Goal: Task Accomplishment & Management: Manage account settings

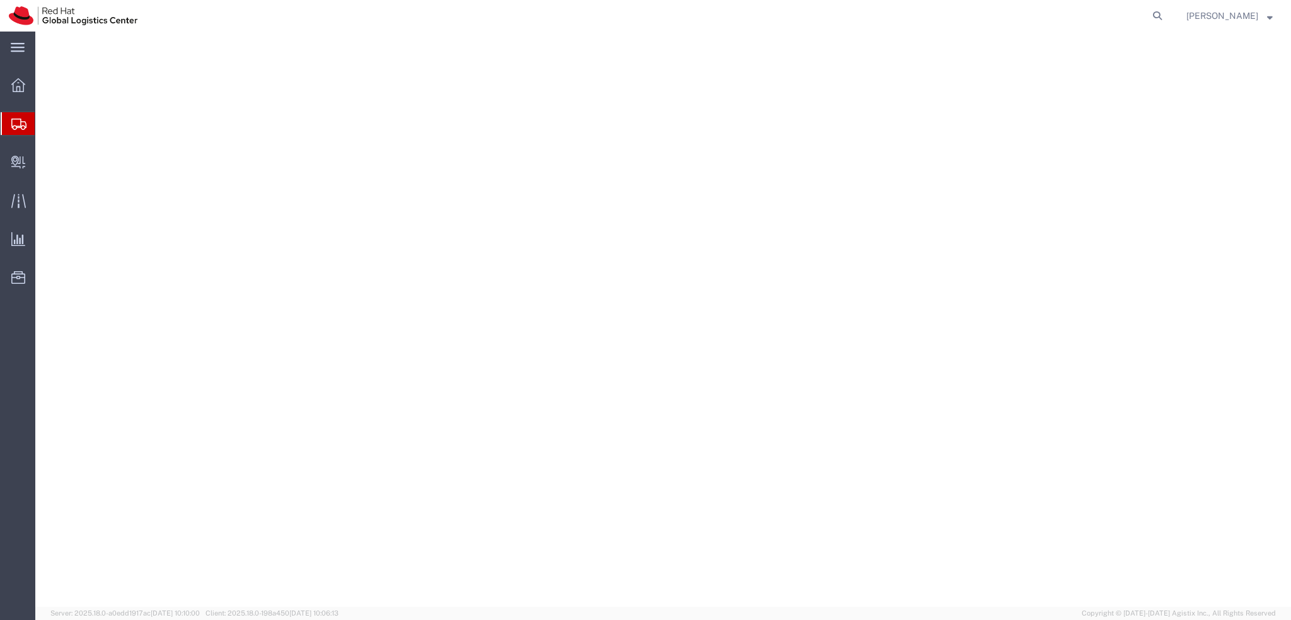
select select
select select "37974"
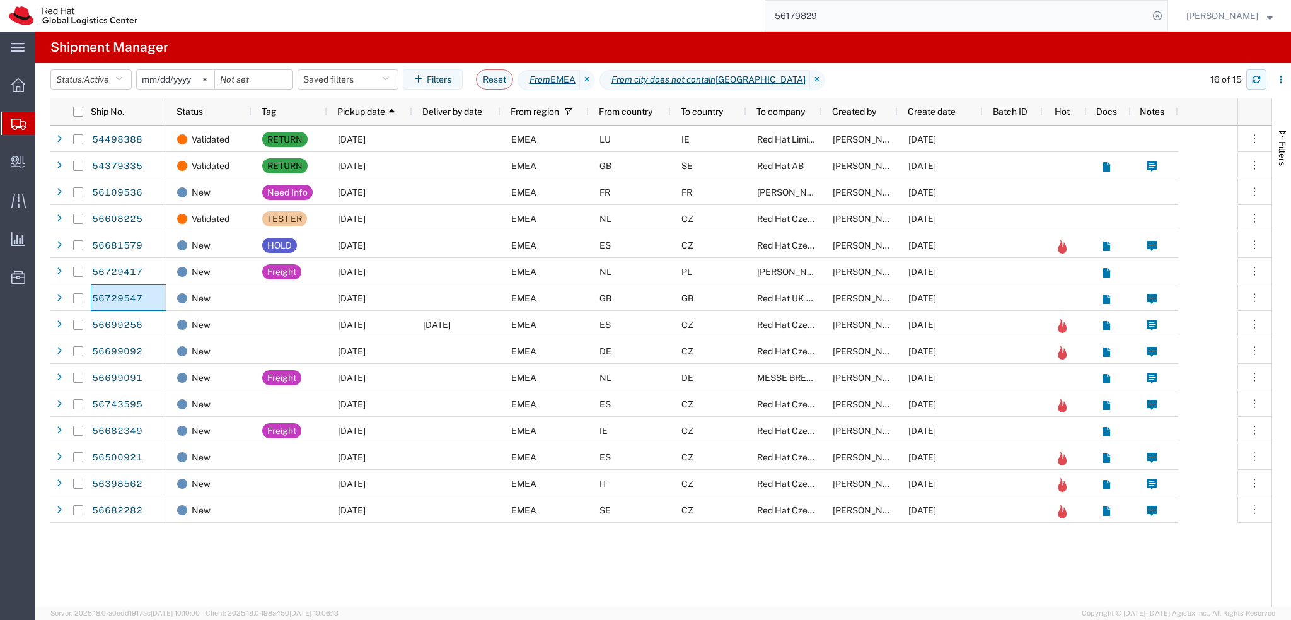
click at [1256, 75] on icon "button" at bounding box center [1256, 79] width 9 height 9
click at [376, 82] on button "Saved filters" at bounding box center [348, 79] width 101 height 20
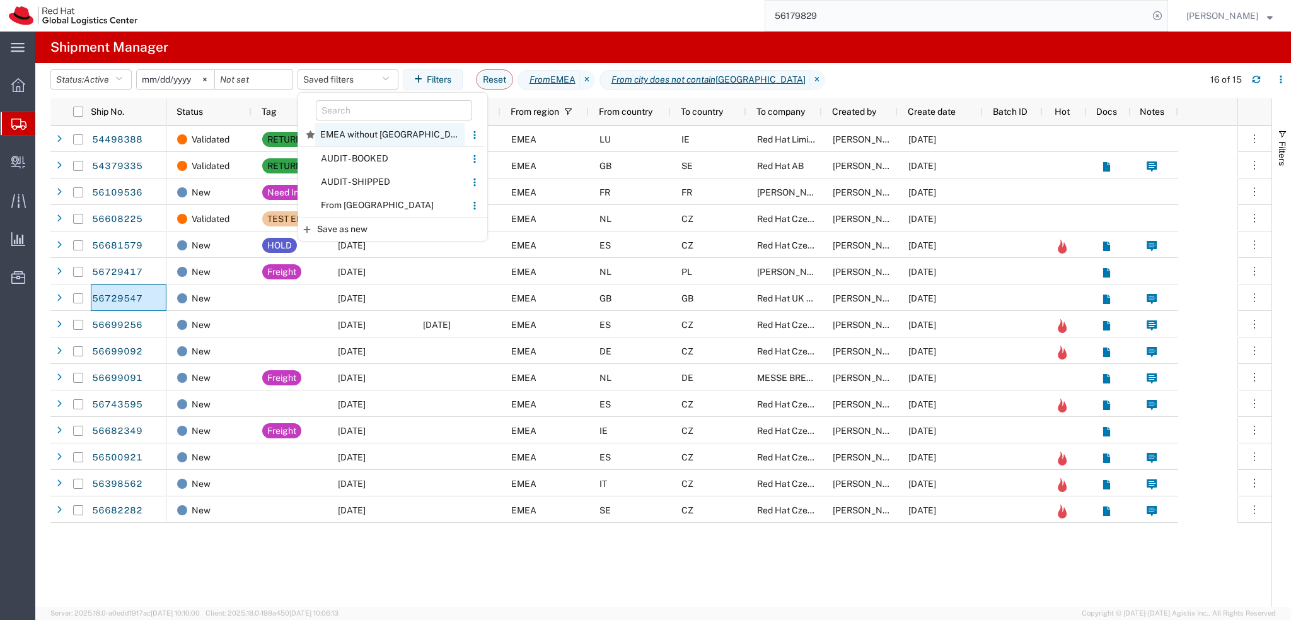
click at [421, 138] on span "EMEA without Brno" at bounding box center [389, 134] width 149 height 23
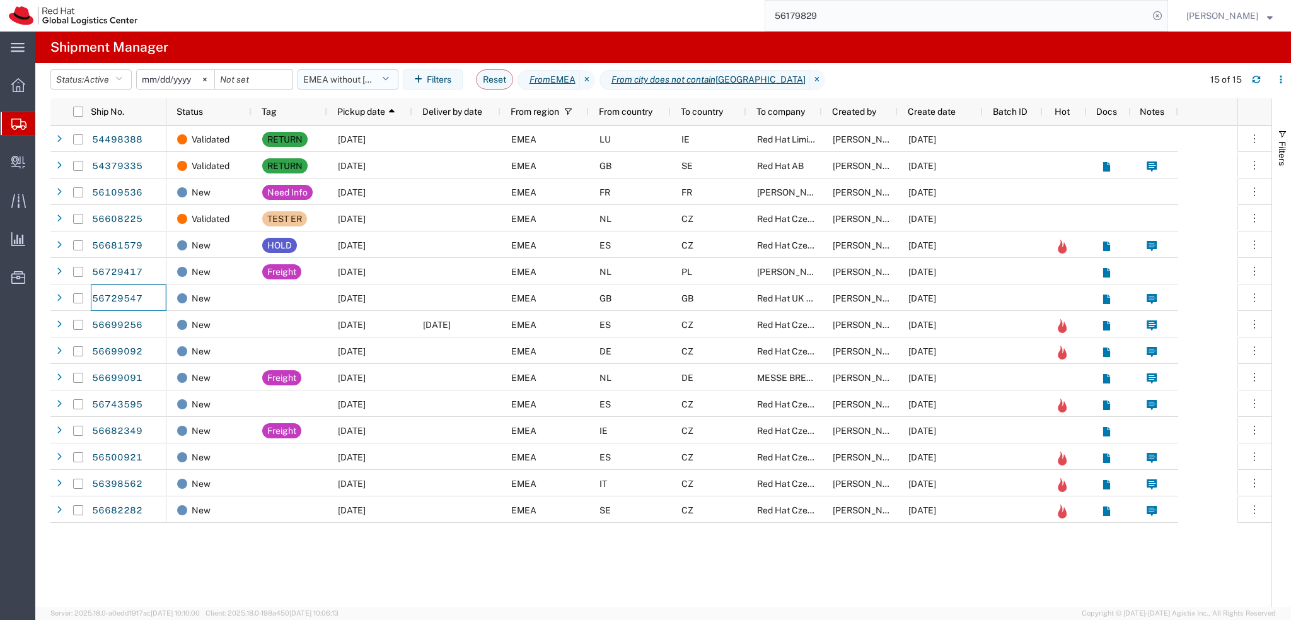
click at [376, 80] on button "EMEA without Brno" at bounding box center [348, 79] width 101 height 20
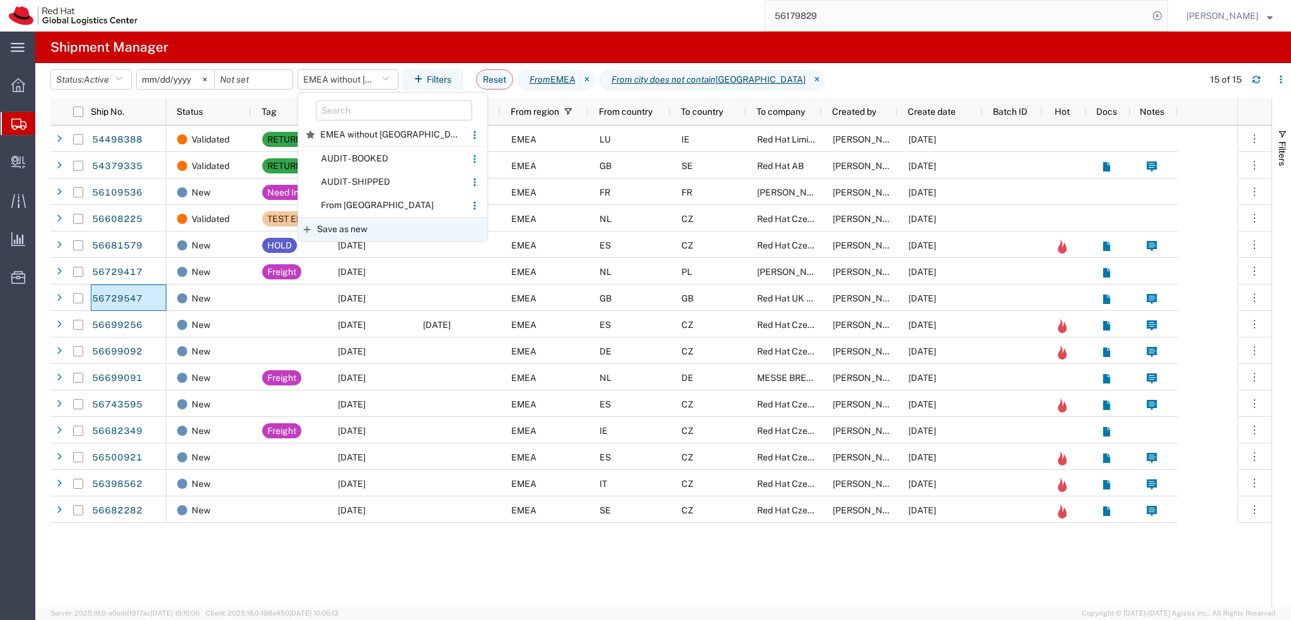
click at [397, 226] on div "Save as new" at bounding box center [392, 229] width 189 height 24
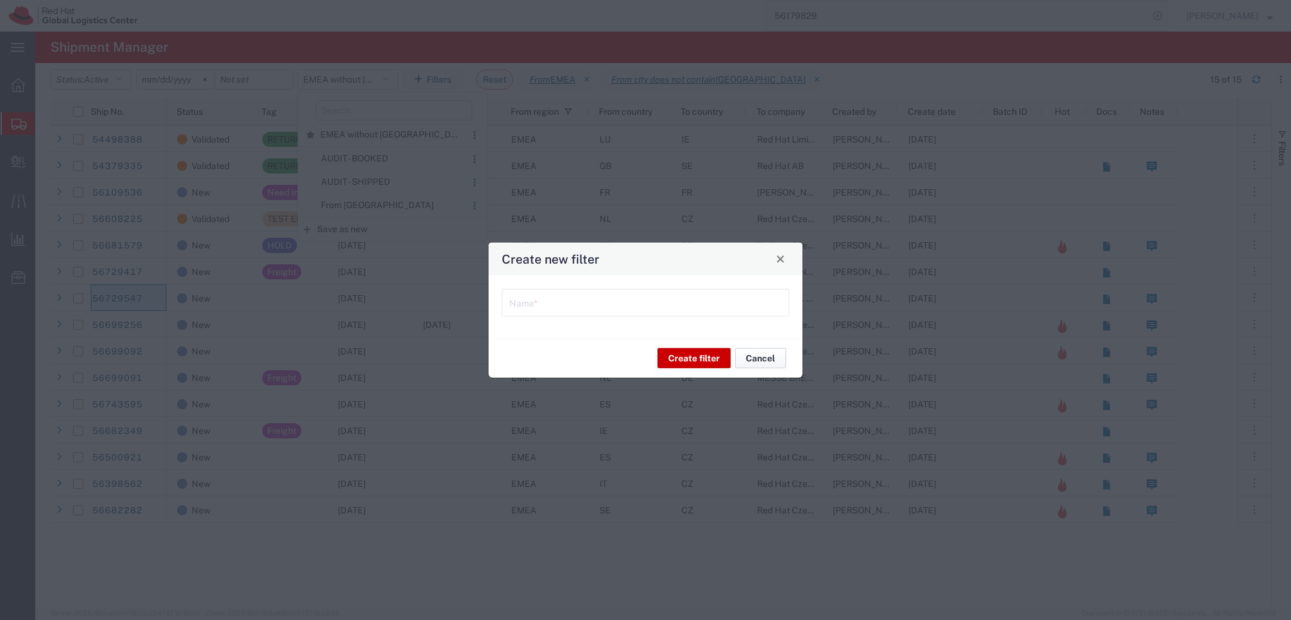
click at [749, 356] on button "Cancel" at bounding box center [760, 358] width 51 height 20
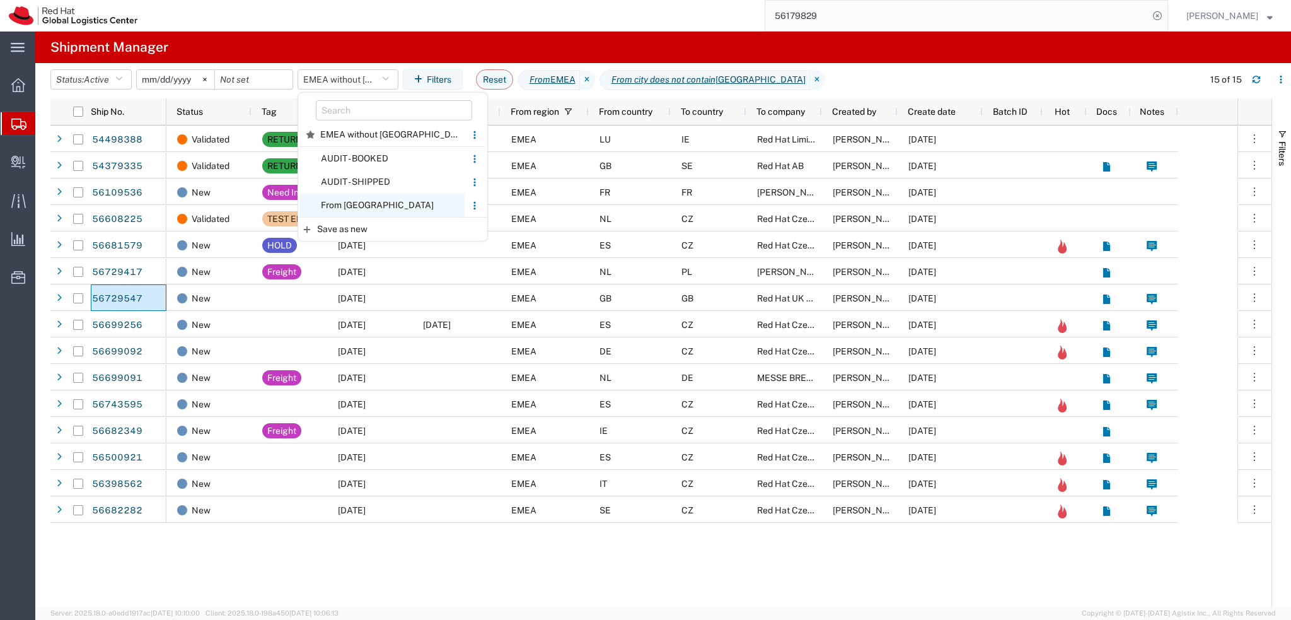
click at [377, 204] on span "From CZ" at bounding box center [381, 205] width 165 height 23
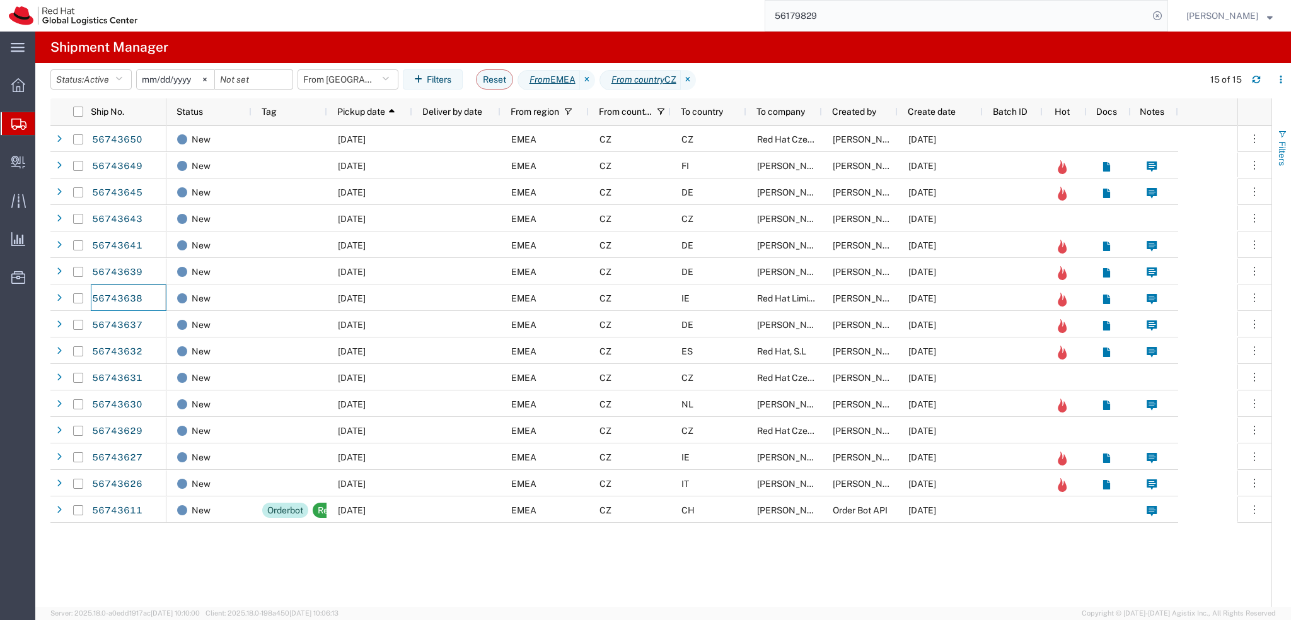
click at [1278, 153] on span "Filters" at bounding box center [1282, 153] width 10 height 25
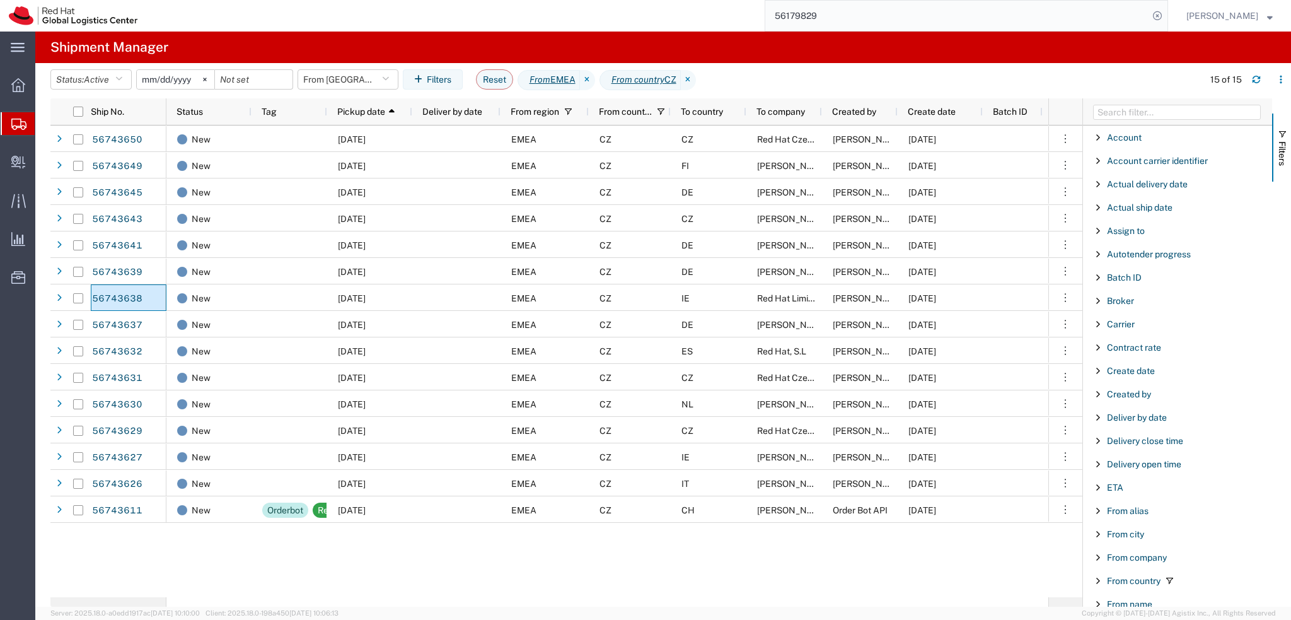
click at [1097, 397] on span "Filter List 66 Filters" at bounding box center [1098, 394] width 10 height 10
click at [1153, 428] on div "starts with" at bounding box center [1178, 426] width 144 height 10
click at [1150, 447] on input "Filter Value" at bounding box center [1181, 446] width 165 height 15
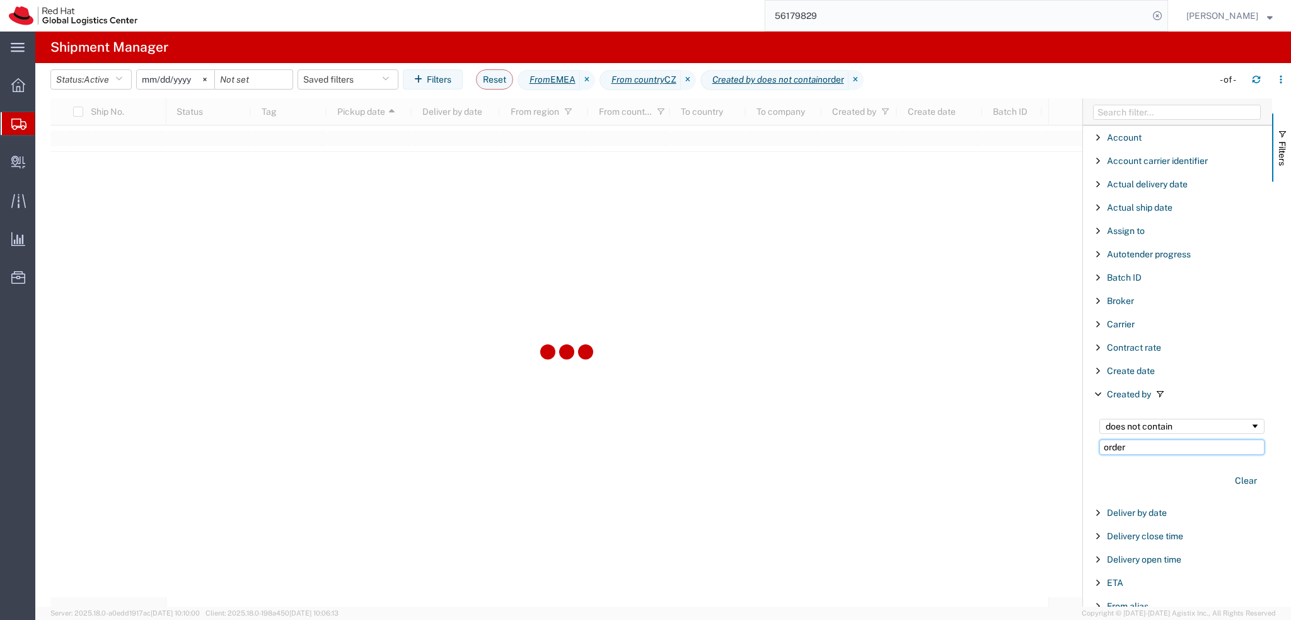
type input "order"
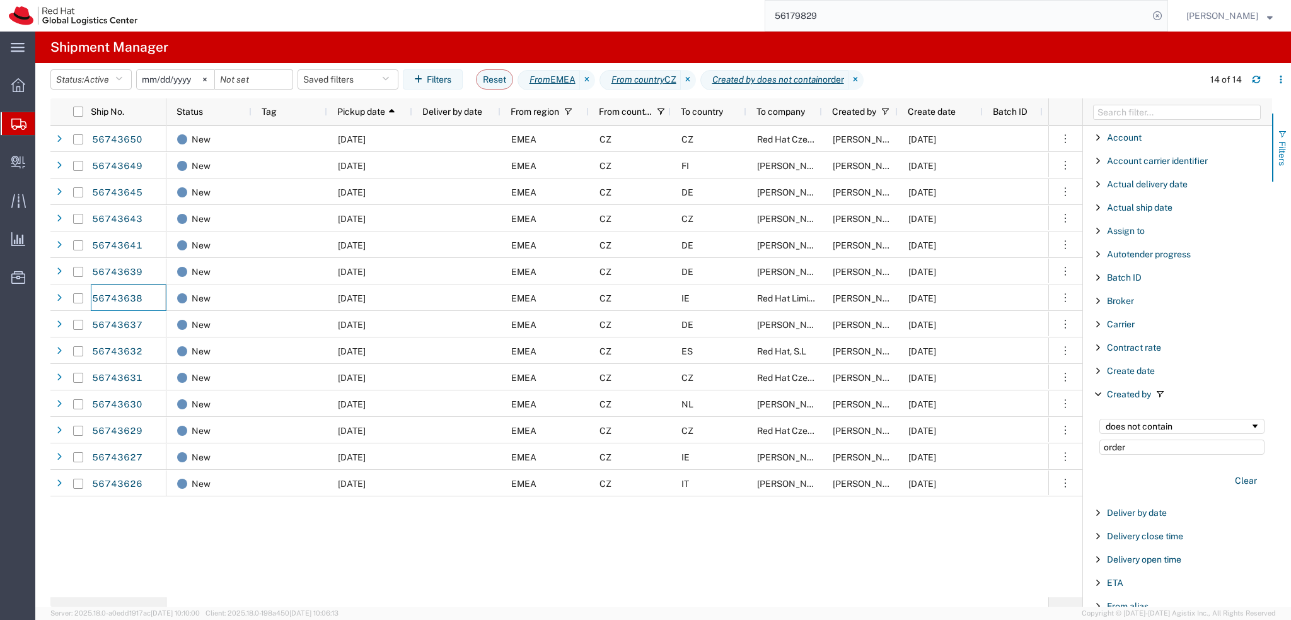
click at [1287, 146] on button "Filters" at bounding box center [1281, 147] width 19 height 68
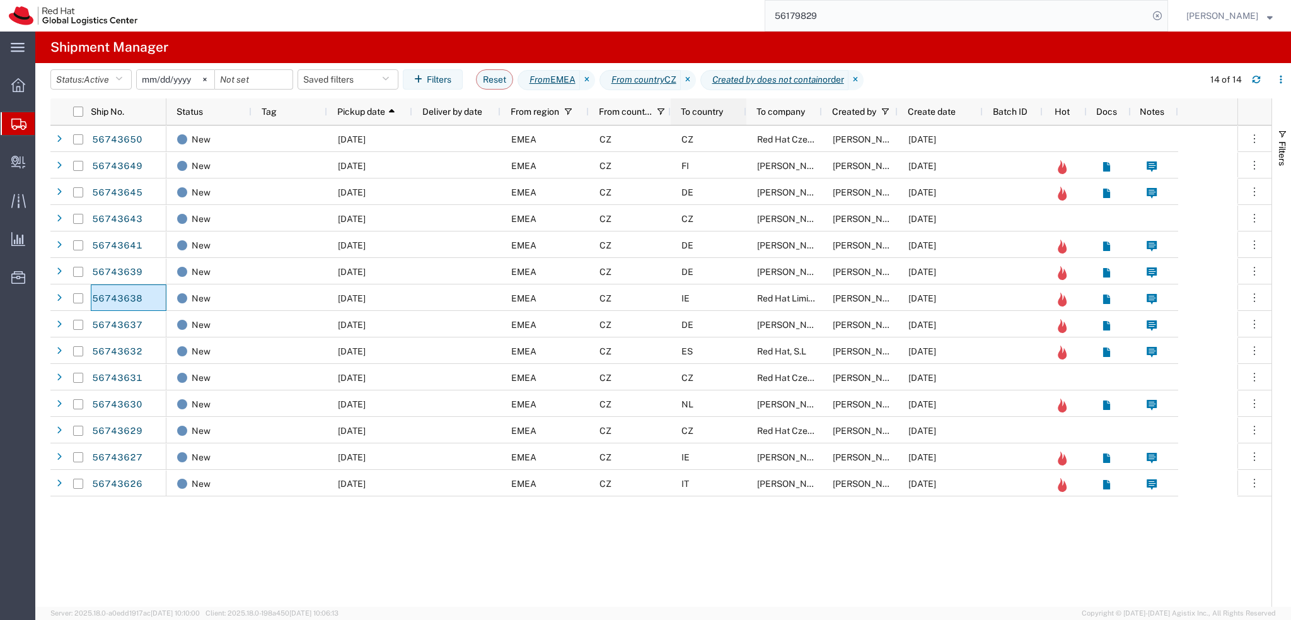
click at [706, 110] on span "To country" at bounding box center [702, 112] width 42 height 10
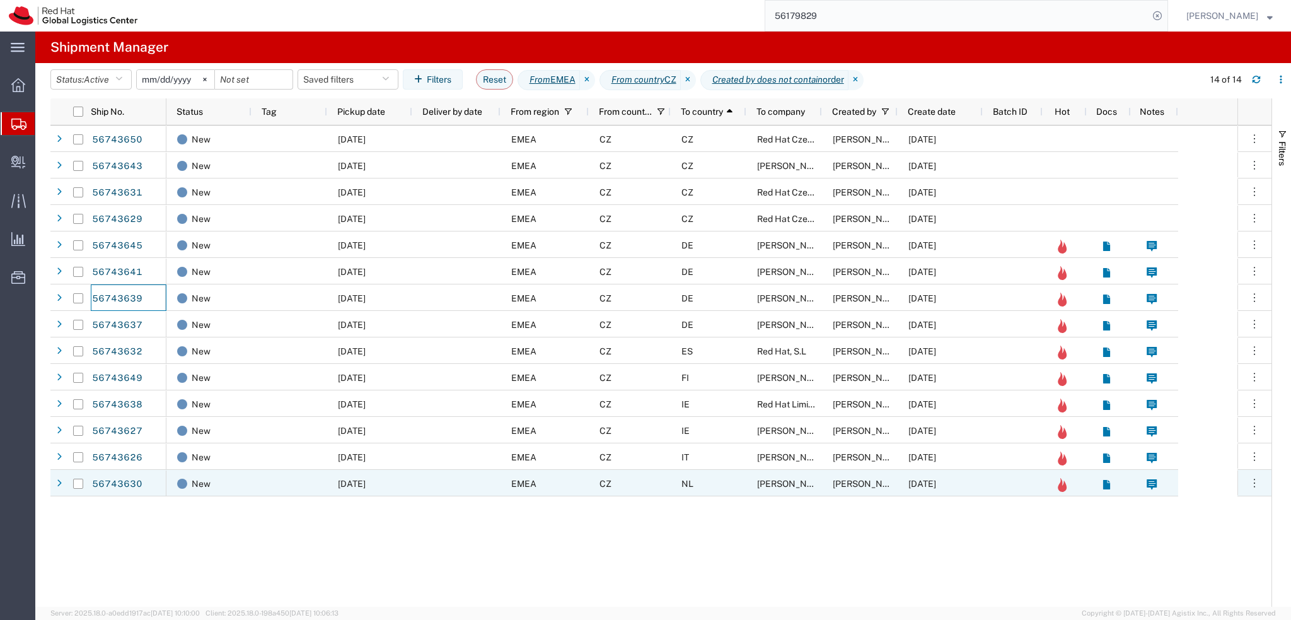
click at [723, 489] on div "NL" at bounding box center [709, 483] width 76 height 26
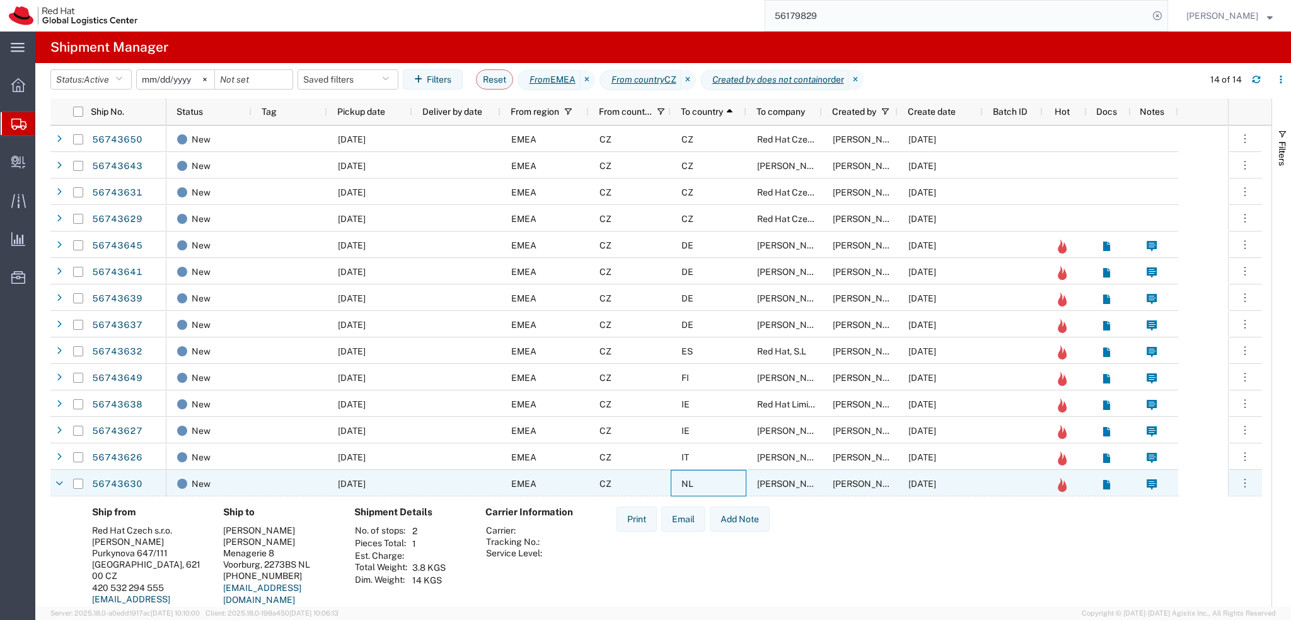
click at [715, 483] on div "NL" at bounding box center [709, 483] width 76 height 26
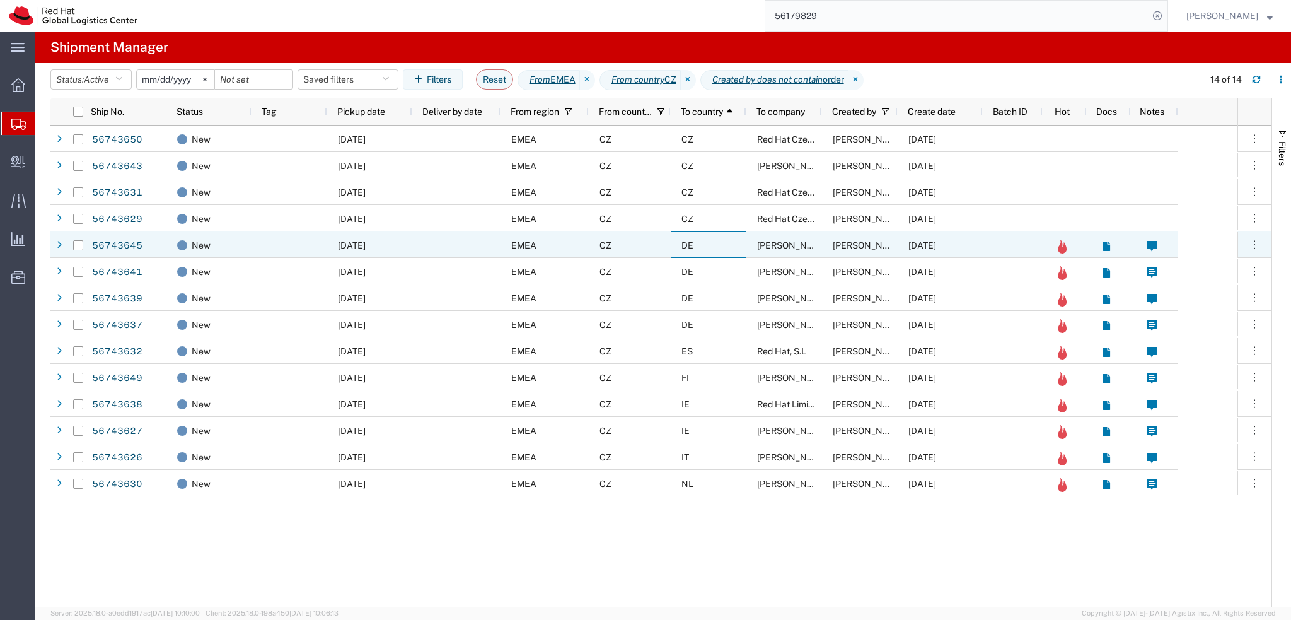
click at [719, 243] on div "DE" at bounding box center [709, 244] width 76 height 26
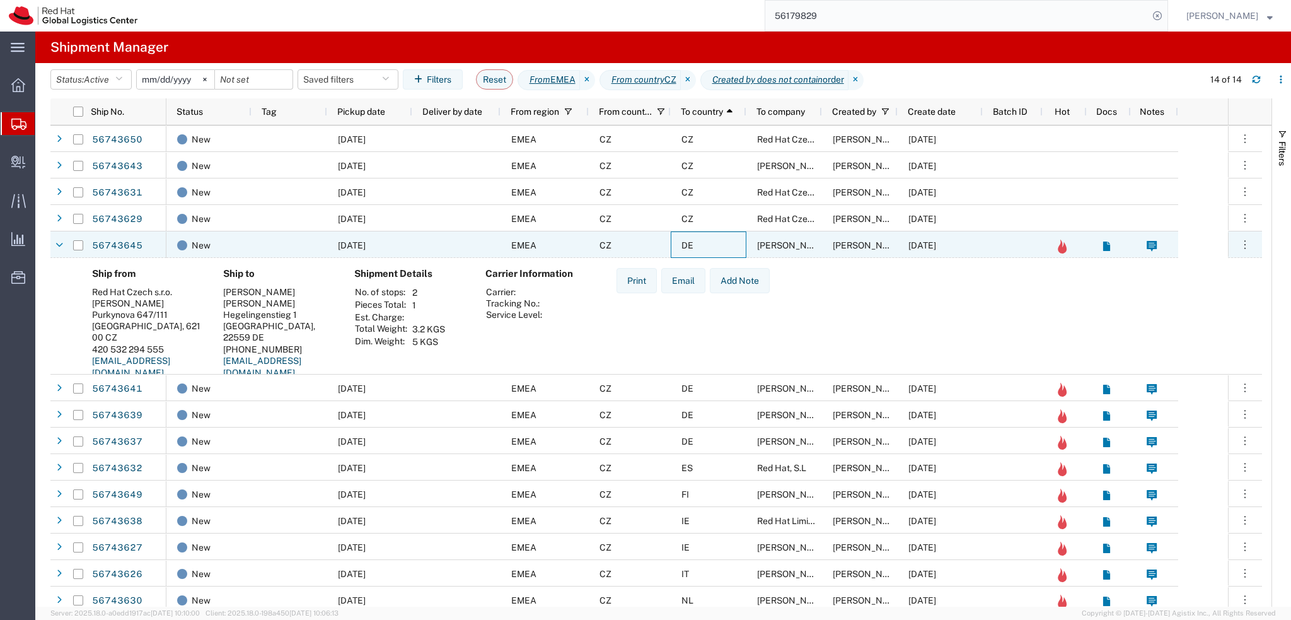
click at [719, 243] on div "DE" at bounding box center [709, 244] width 76 height 26
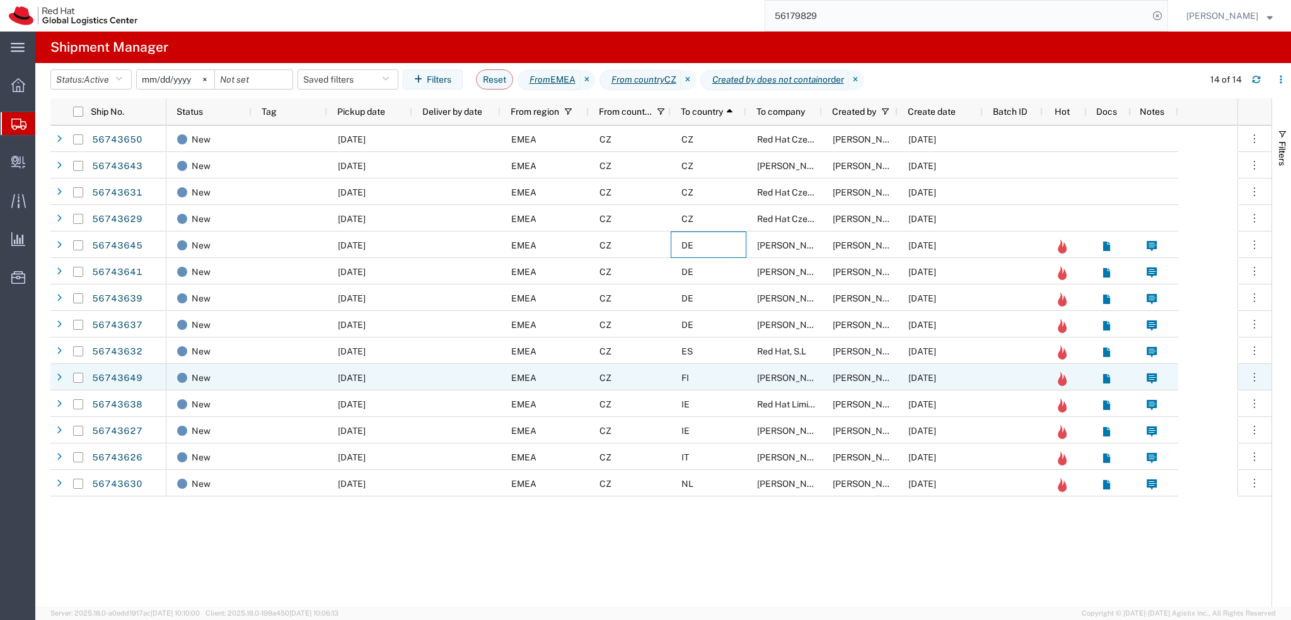
click at [703, 374] on div "FI" at bounding box center [709, 377] width 76 height 26
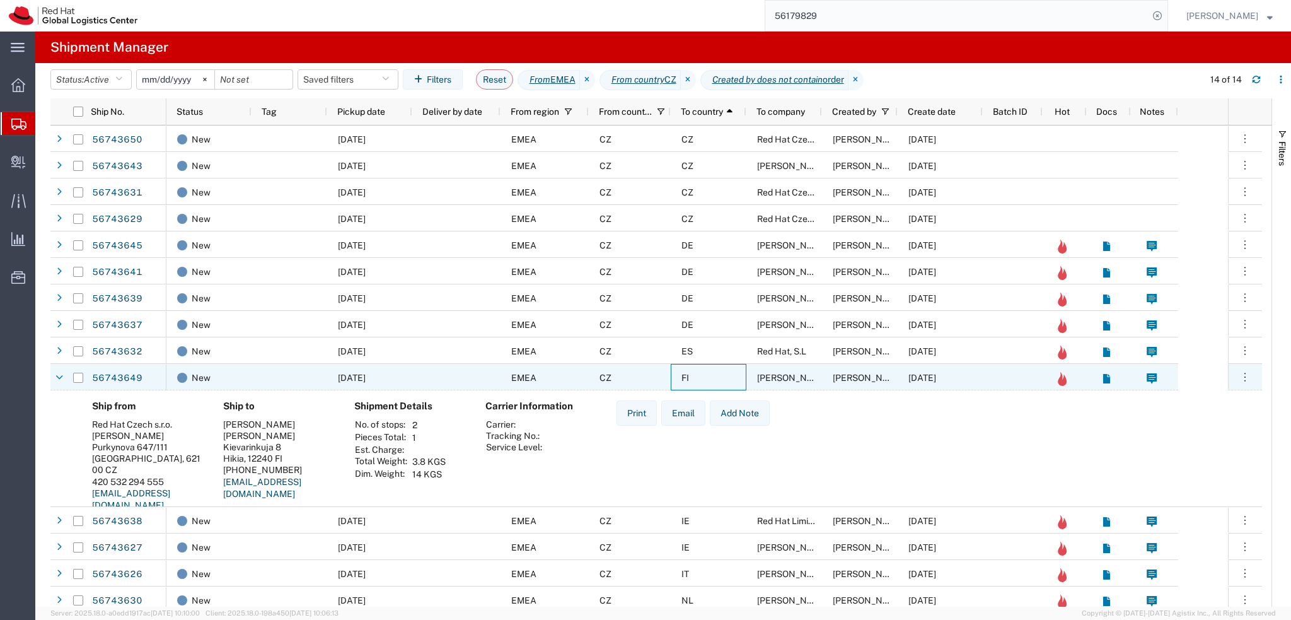
click at [720, 373] on div "FI" at bounding box center [709, 377] width 76 height 26
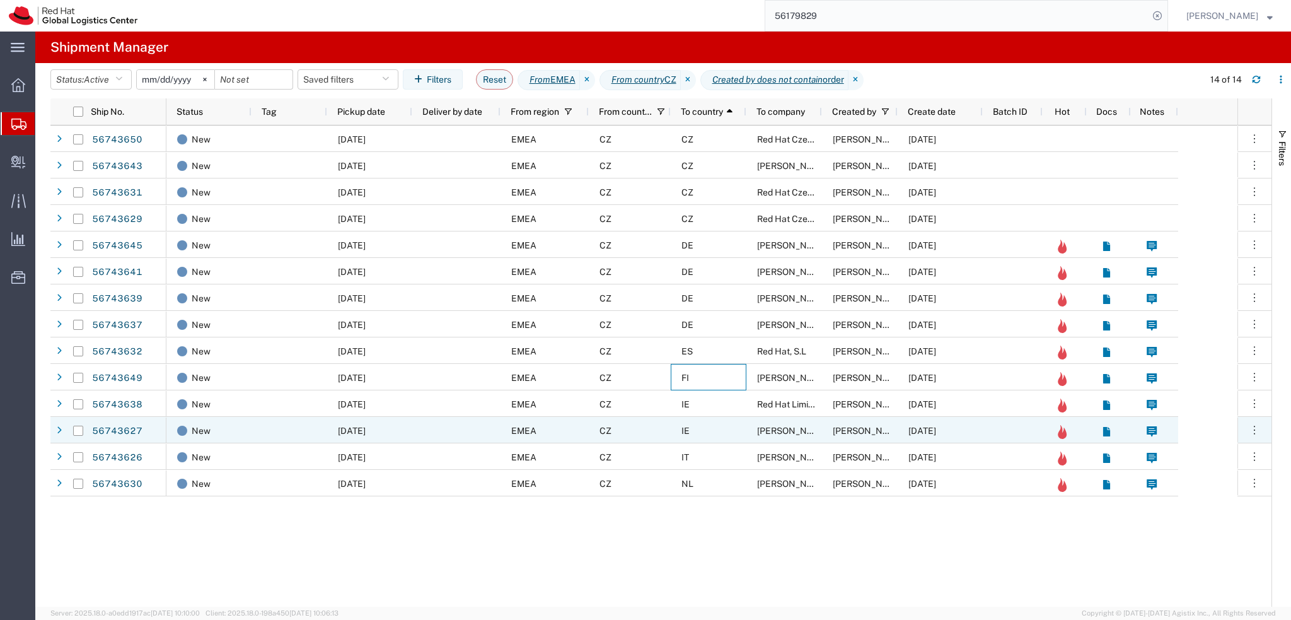
click at [709, 429] on div "IE" at bounding box center [709, 430] width 76 height 26
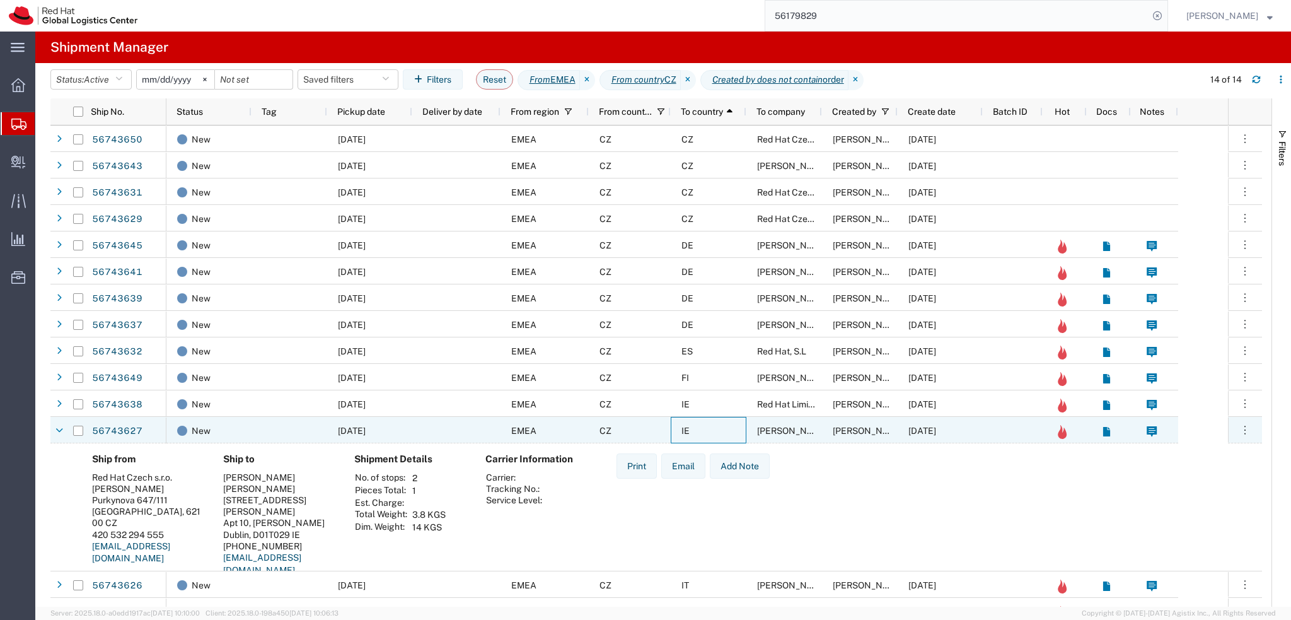
click at [711, 427] on div "IE" at bounding box center [709, 430] width 76 height 26
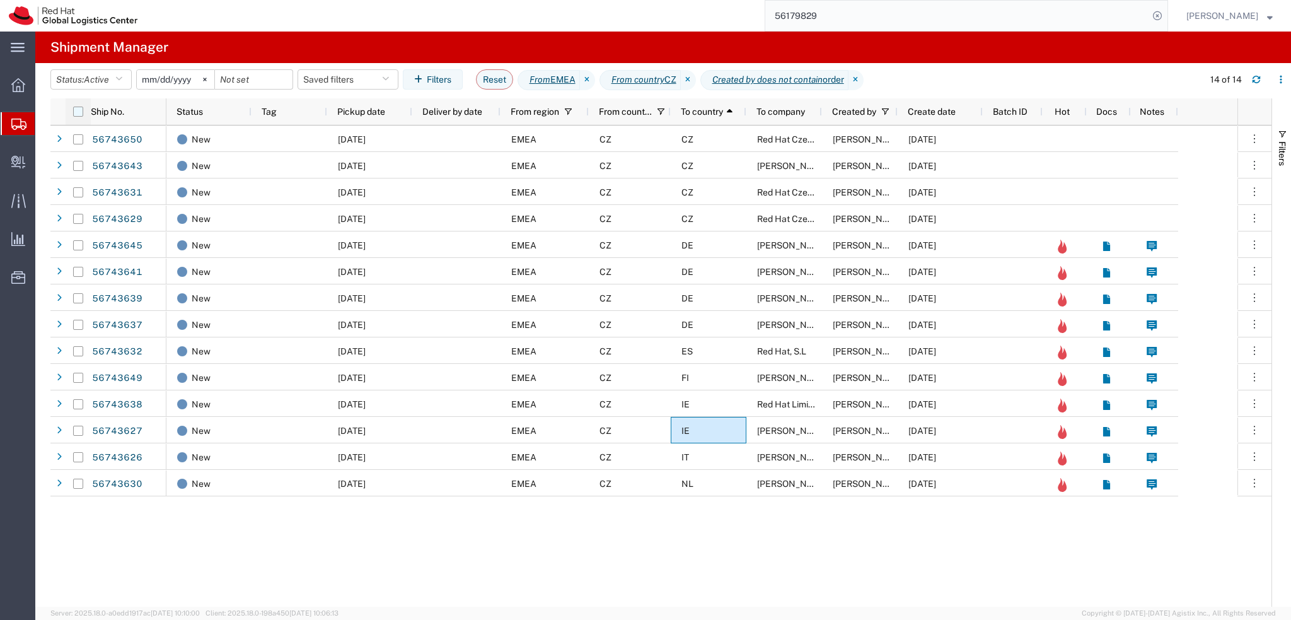
click at [81, 115] on input "checkbox" at bounding box center [78, 112] width 10 height 10
checkbox input "true"
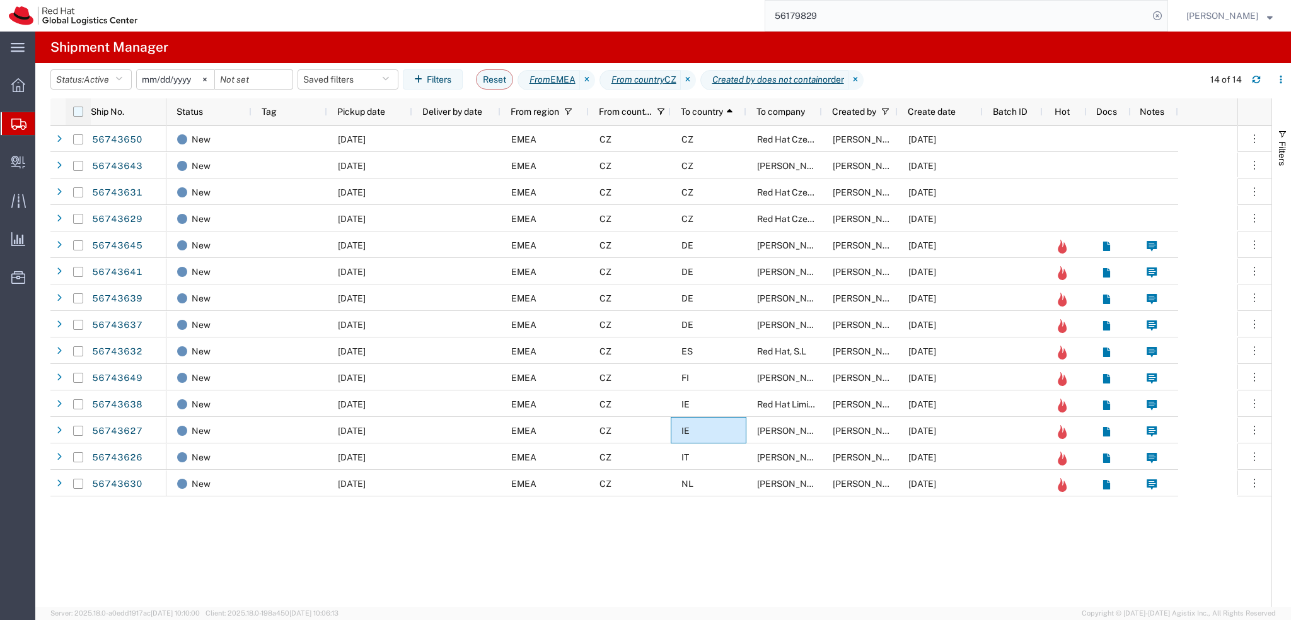
checkbox input "true"
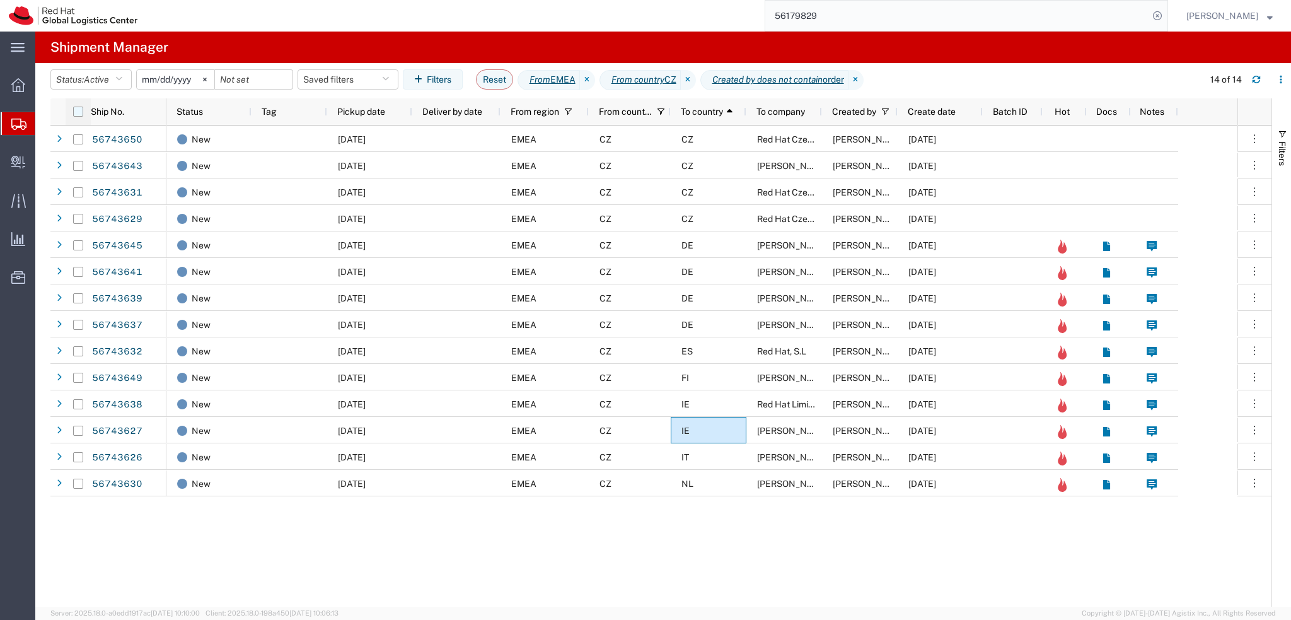
checkbox input "true"
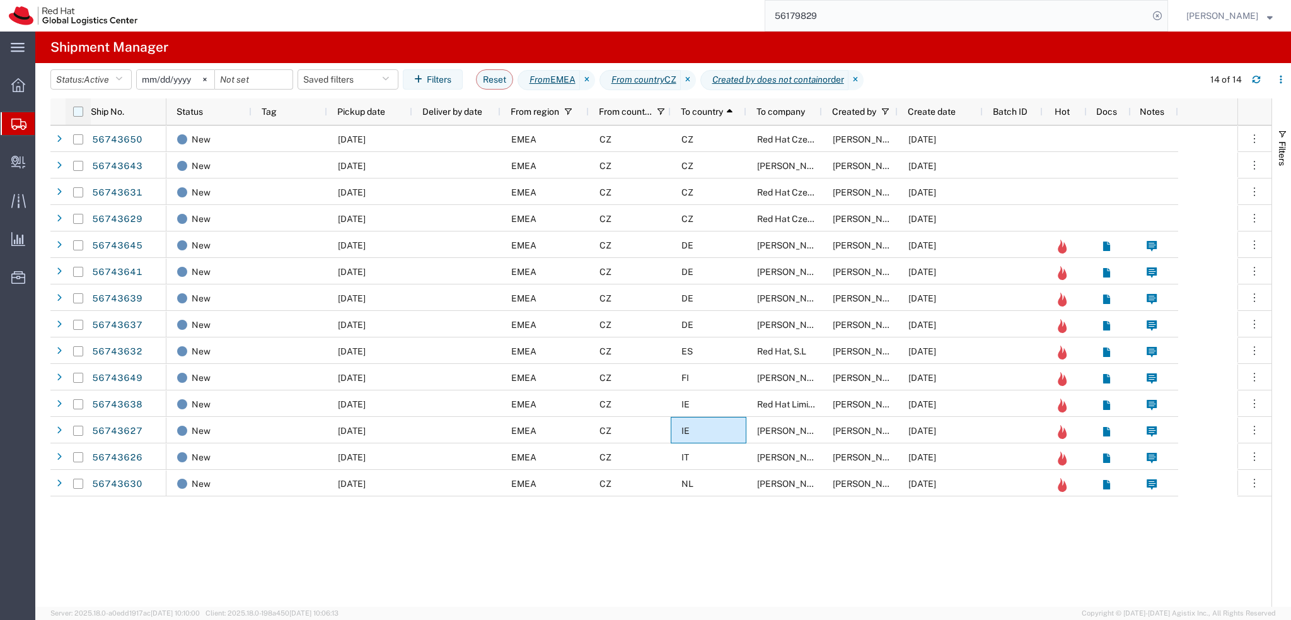
checkbox input "true"
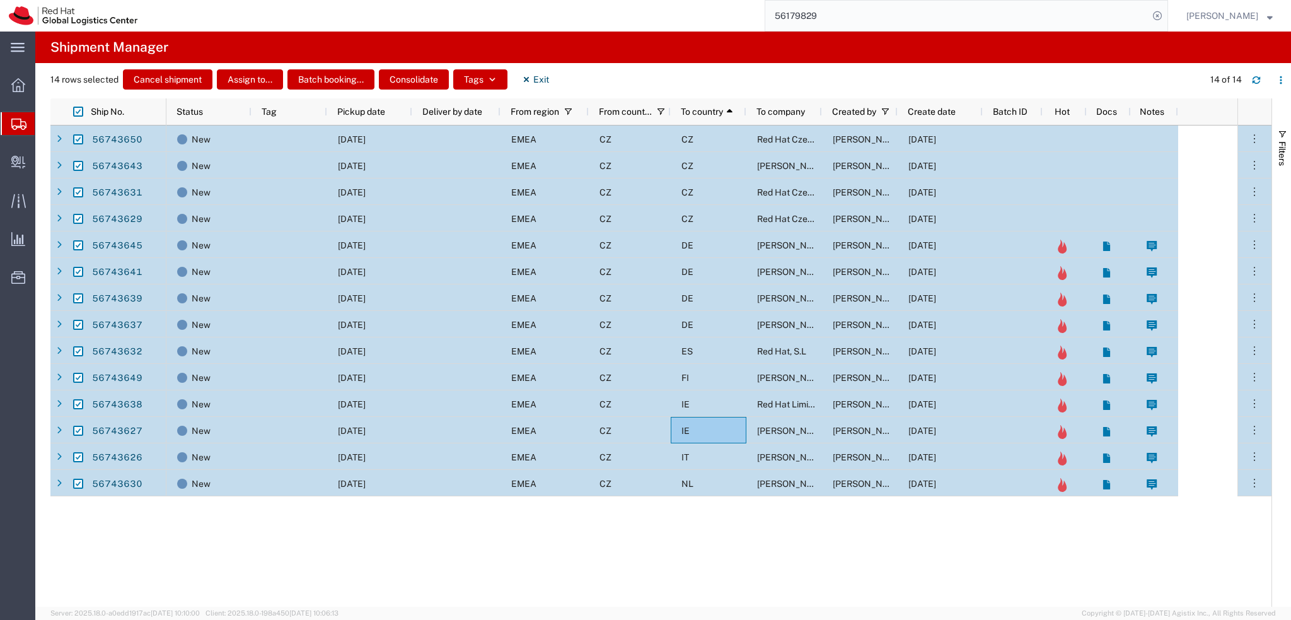
click at [79, 141] on input "Press Space to toggle row selection (checked)" at bounding box center [78, 139] width 10 height 10
checkbox input "false"
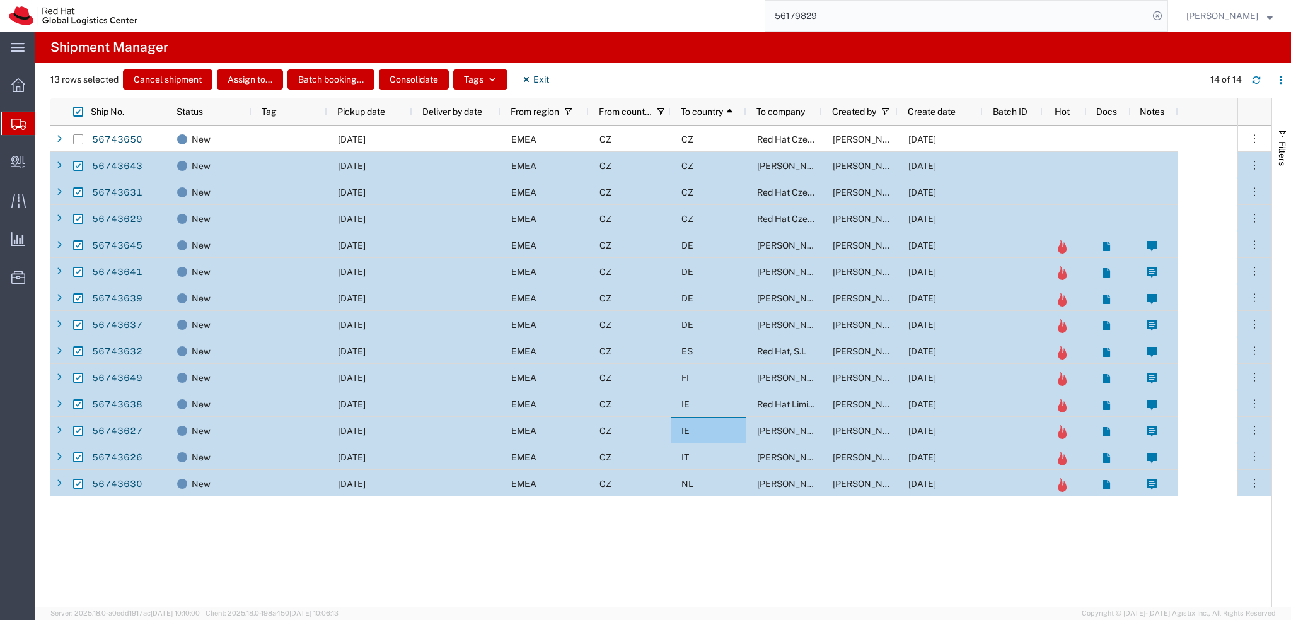
click at [79, 165] on input "Press Space to toggle row selection (checked)" at bounding box center [78, 166] width 10 height 10
checkbox input "false"
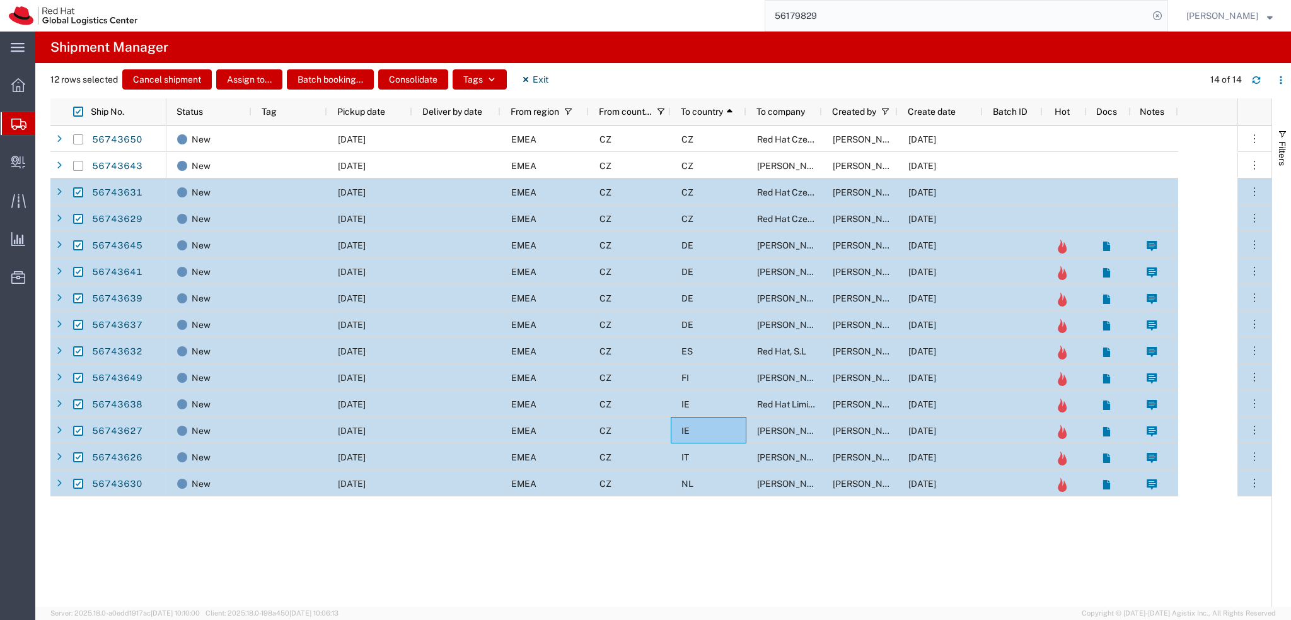
click at [76, 194] on input "Press Space to toggle row selection (checked)" at bounding box center [78, 192] width 10 height 10
checkbox input "false"
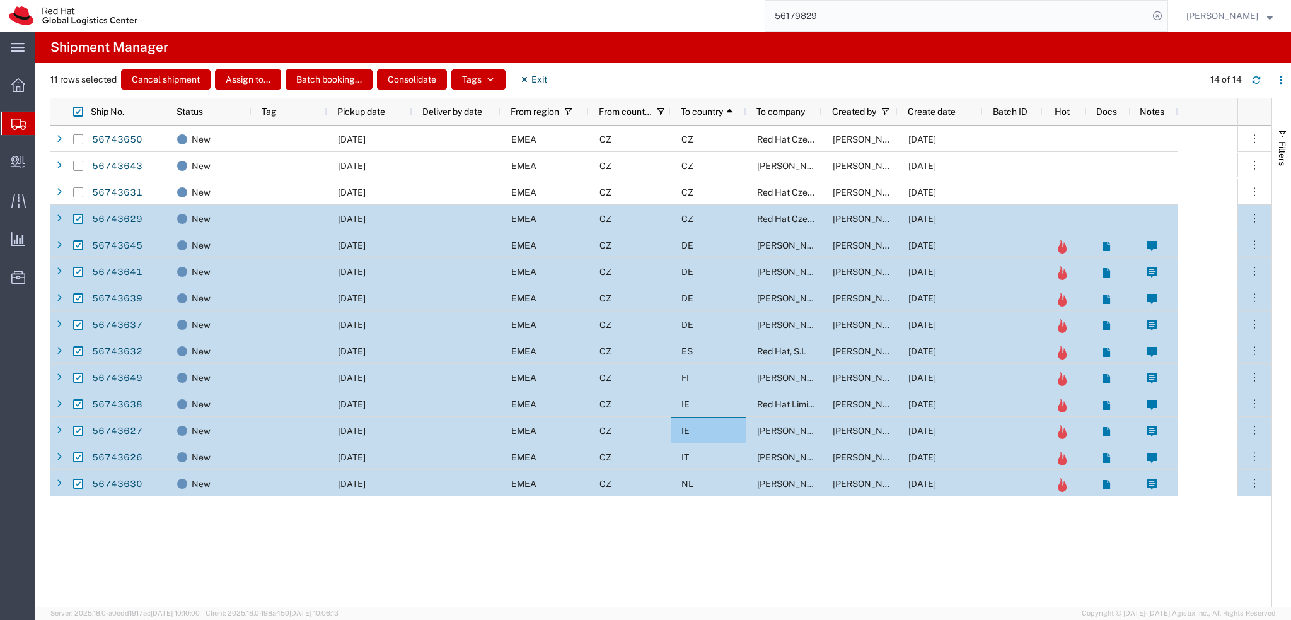
click at [77, 217] on input "Press Space to toggle row selection (checked)" at bounding box center [78, 219] width 10 height 10
checkbox input "false"
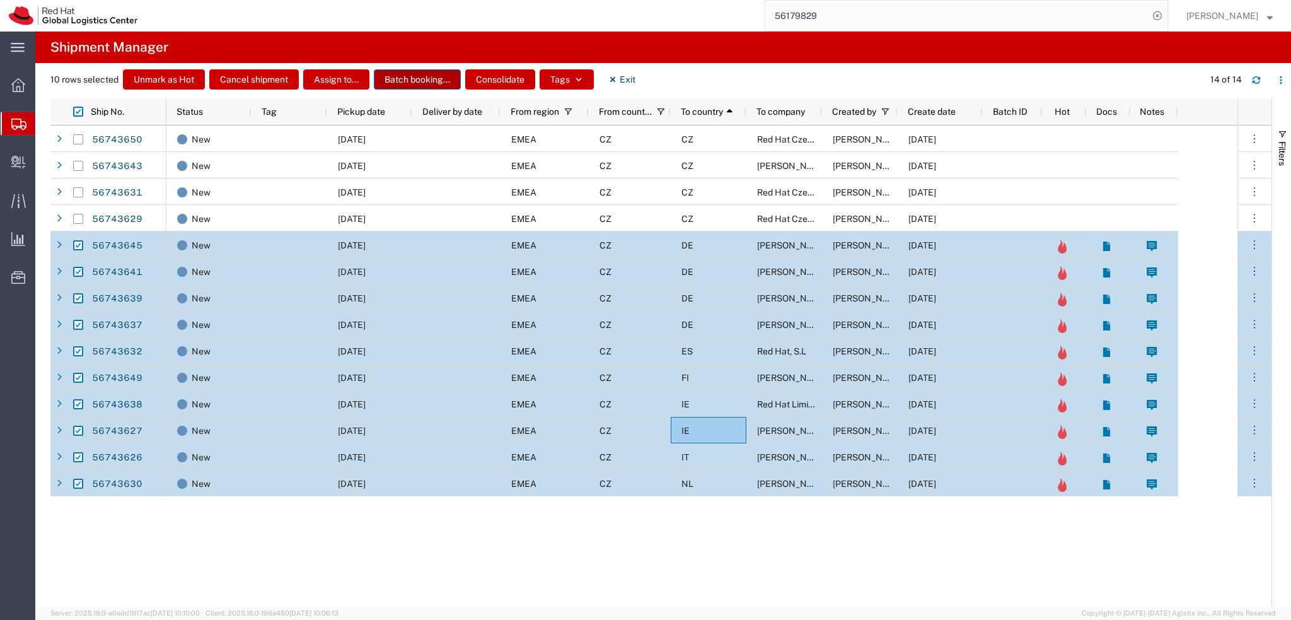
click at [414, 84] on button "Batch booking..." at bounding box center [417, 79] width 87 height 20
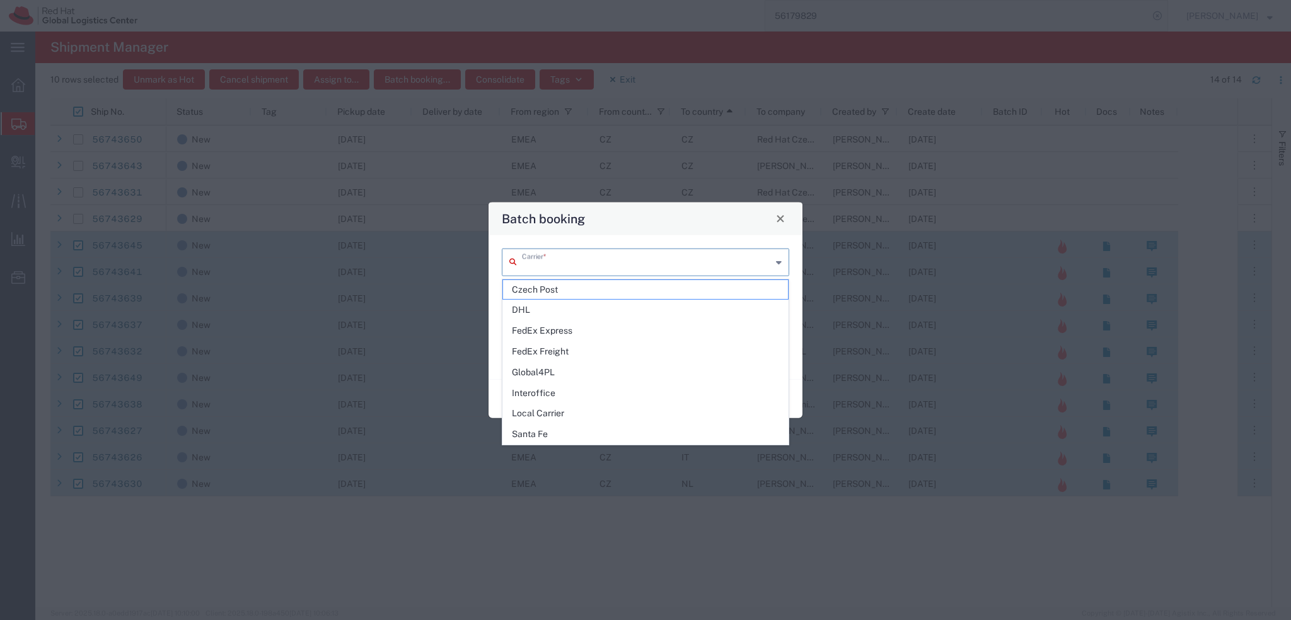
click at [538, 262] on input "text" at bounding box center [647, 261] width 250 height 22
click at [558, 312] on span "DHL" at bounding box center [645, 310] width 285 height 20
type input "DHL"
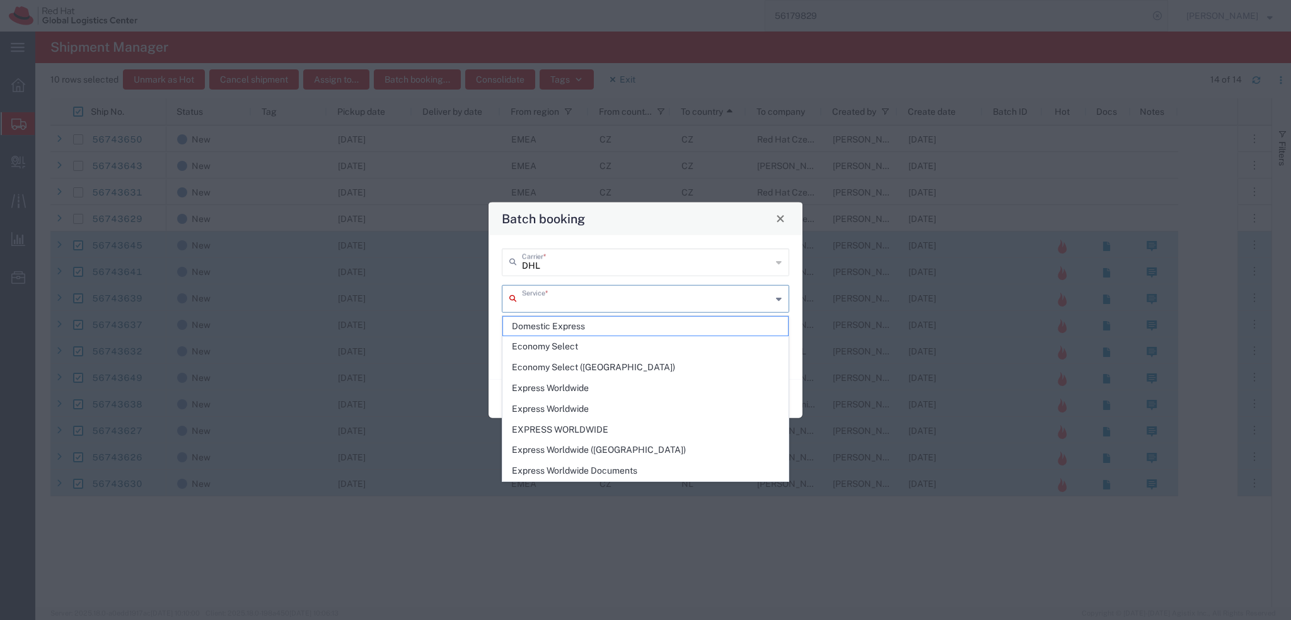
click at [563, 294] on input "text" at bounding box center [647, 297] width 250 height 22
click at [601, 350] on span "Economy Select" at bounding box center [645, 347] width 285 height 20
type input "Economy Select"
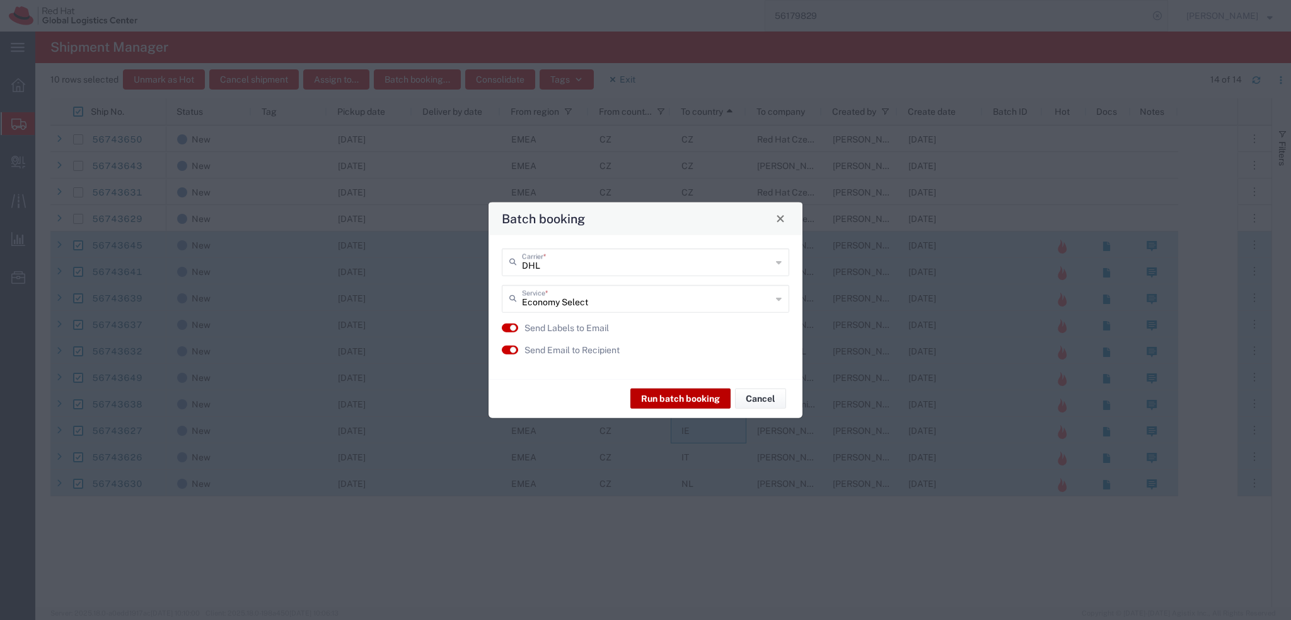
click at [699, 399] on button "Run batch booking" at bounding box center [680, 398] width 100 height 20
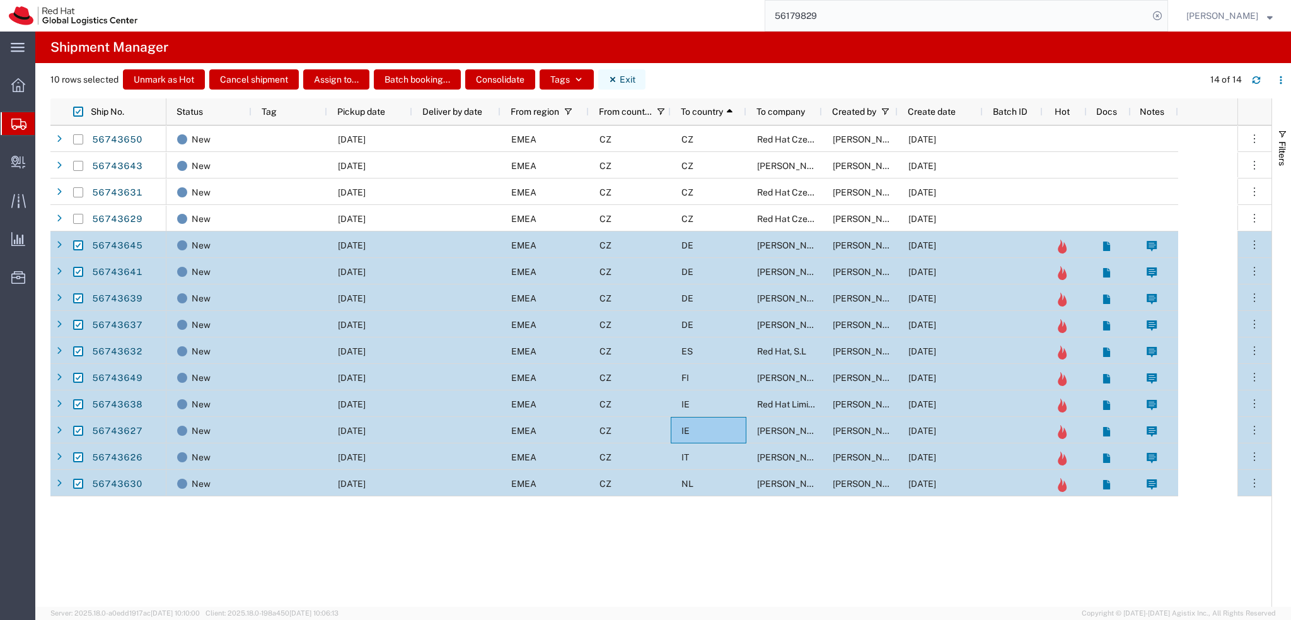
click at [604, 82] on button "Exit" at bounding box center [621, 79] width 47 height 20
checkbox input "false"
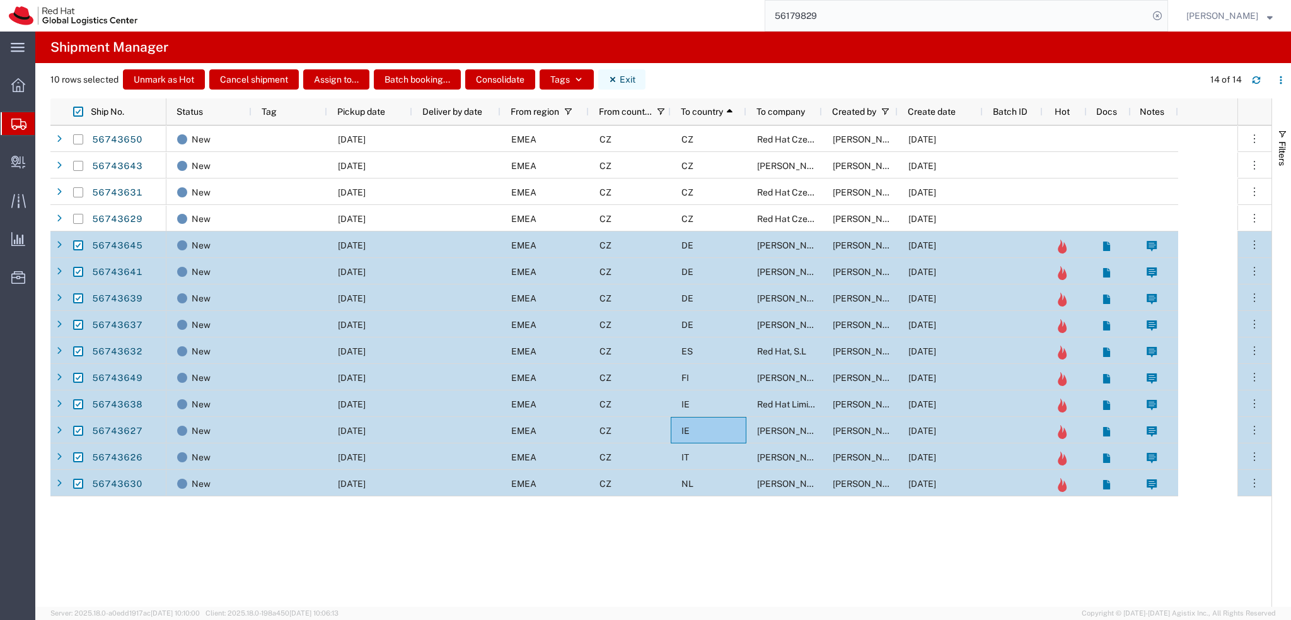
checkbox input "false"
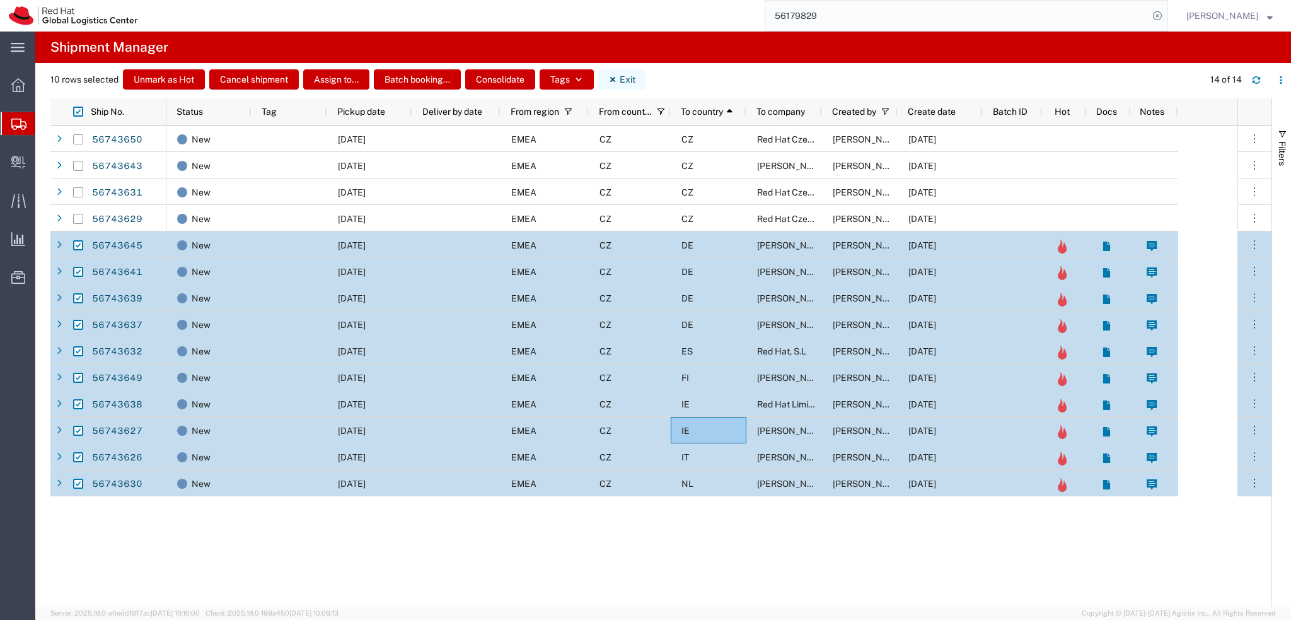
checkbox input "false"
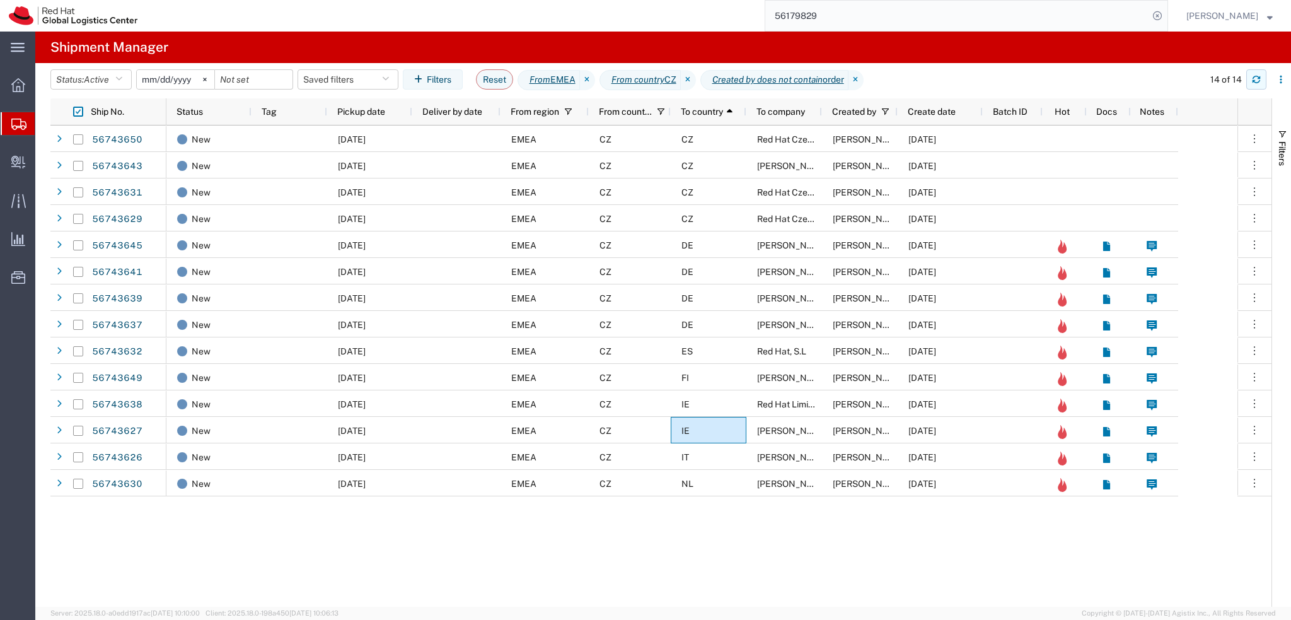
click at [1257, 80] on icon "button" at bounding box center [1256, 79] width 9 height 9
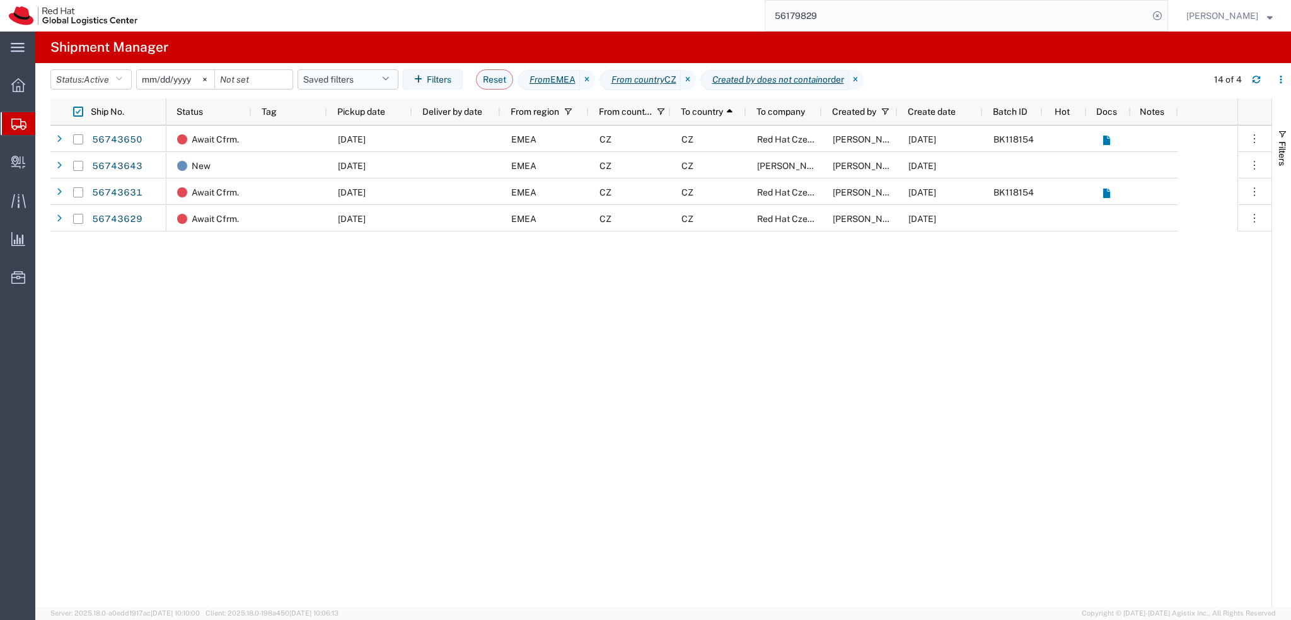
click at [348, 83] on button "Saved filters" at bounding box center [348, 79] width 101 height 20
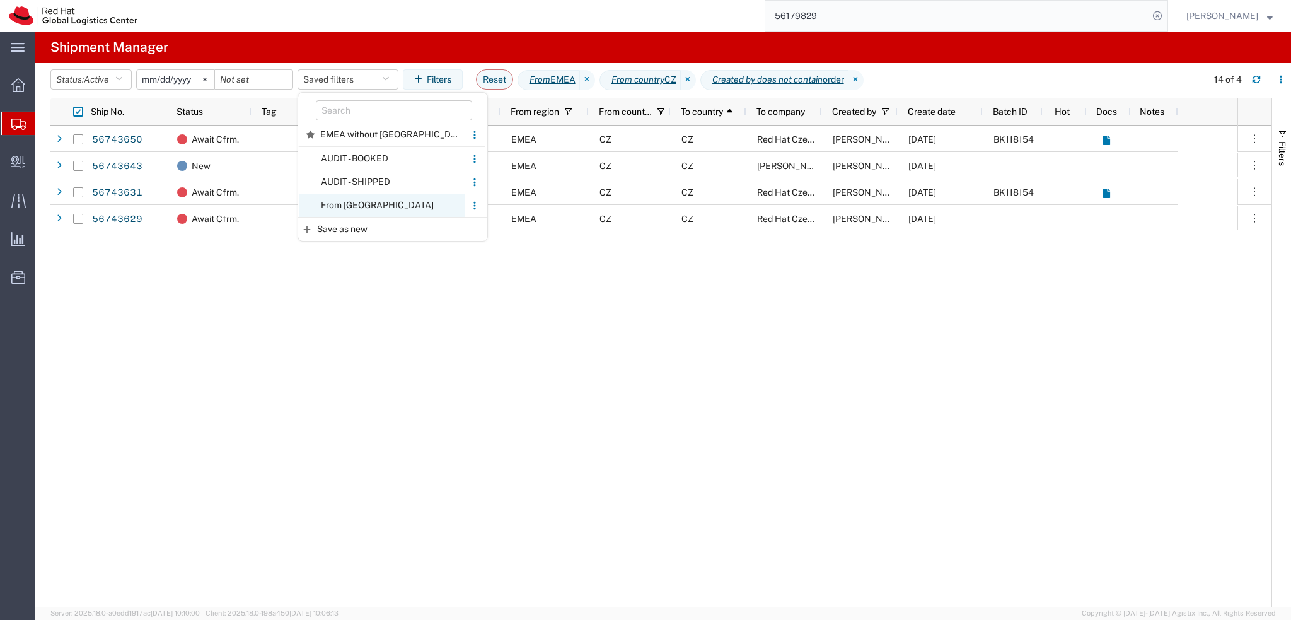
click at [373, 196] on span "From CZ" at bounding box center [381, 205] width 165 height 23
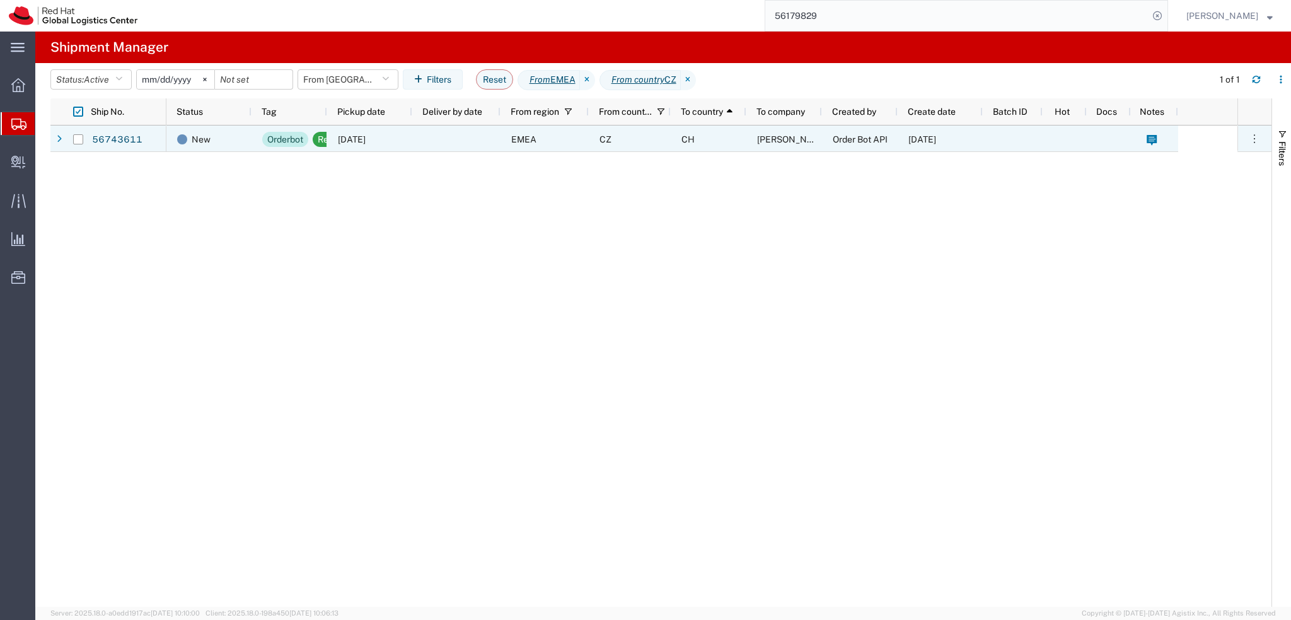
click at [439, 141] on div at bounding box center [456, 138] width 88 height 26
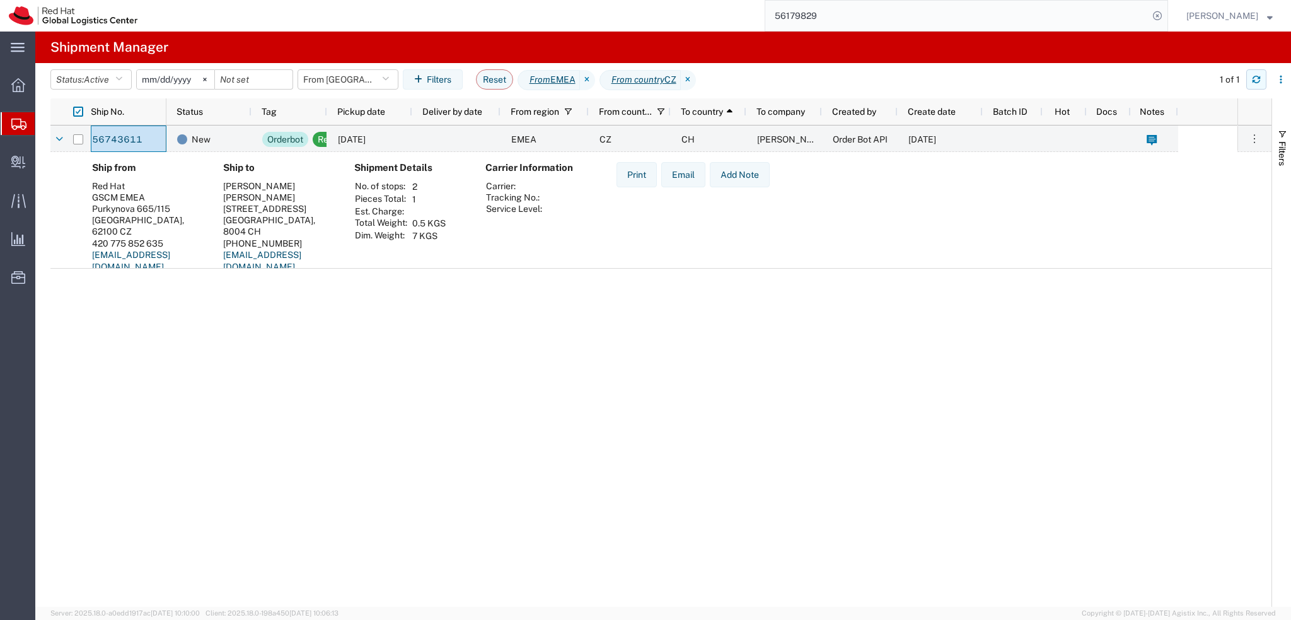
click at [1256, 79] on icon "button" at bounding box center [1256, 79] width 9 height 9
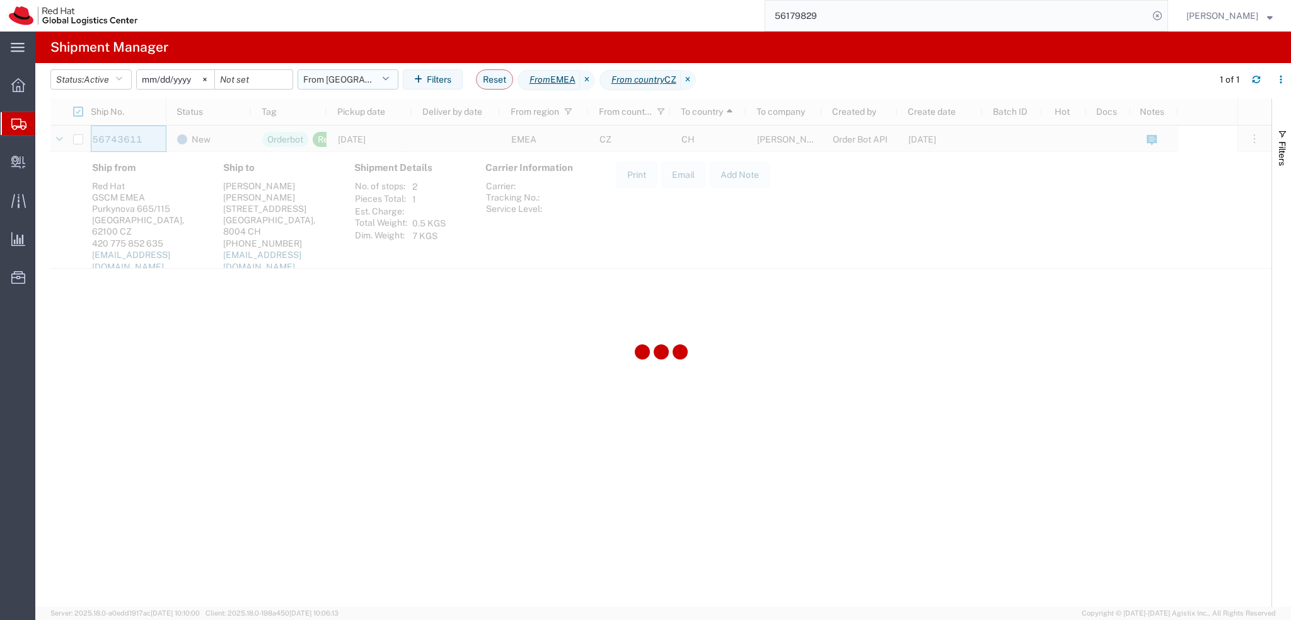
click at [376, 83] on button "From CZ" at bounding box center [348, 79] width 101 height 20
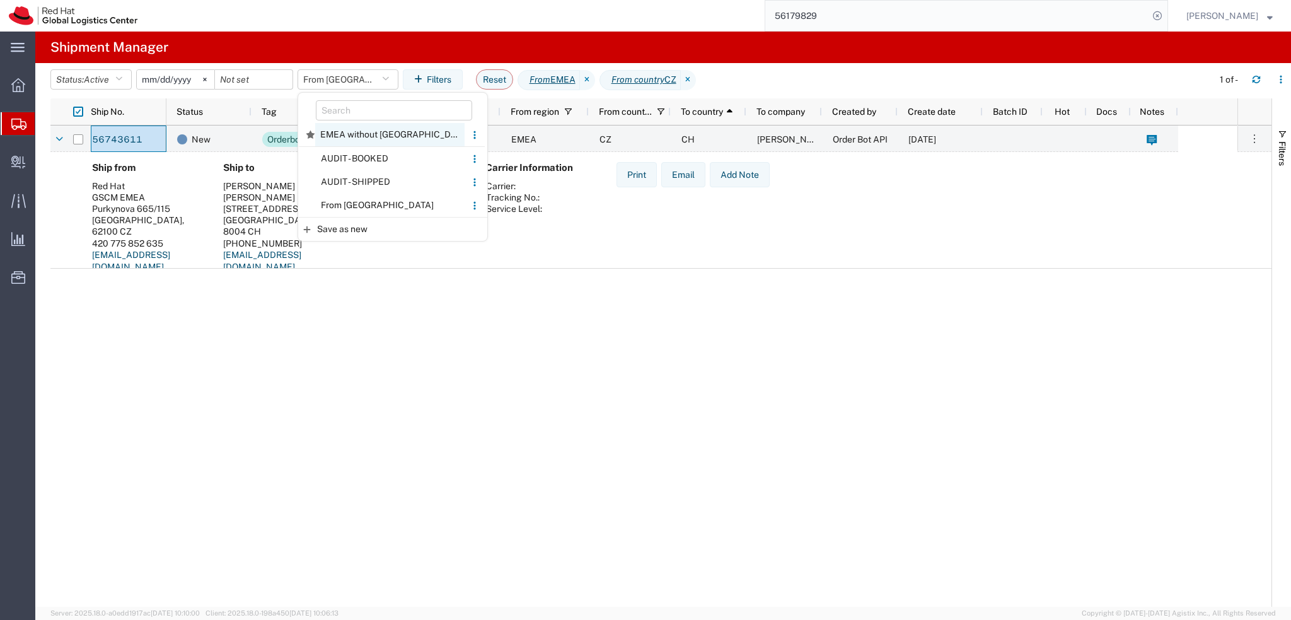
click at [363, 133] on span "EMEA without Brno" at bounding box center [389, 134] width 149 height 23
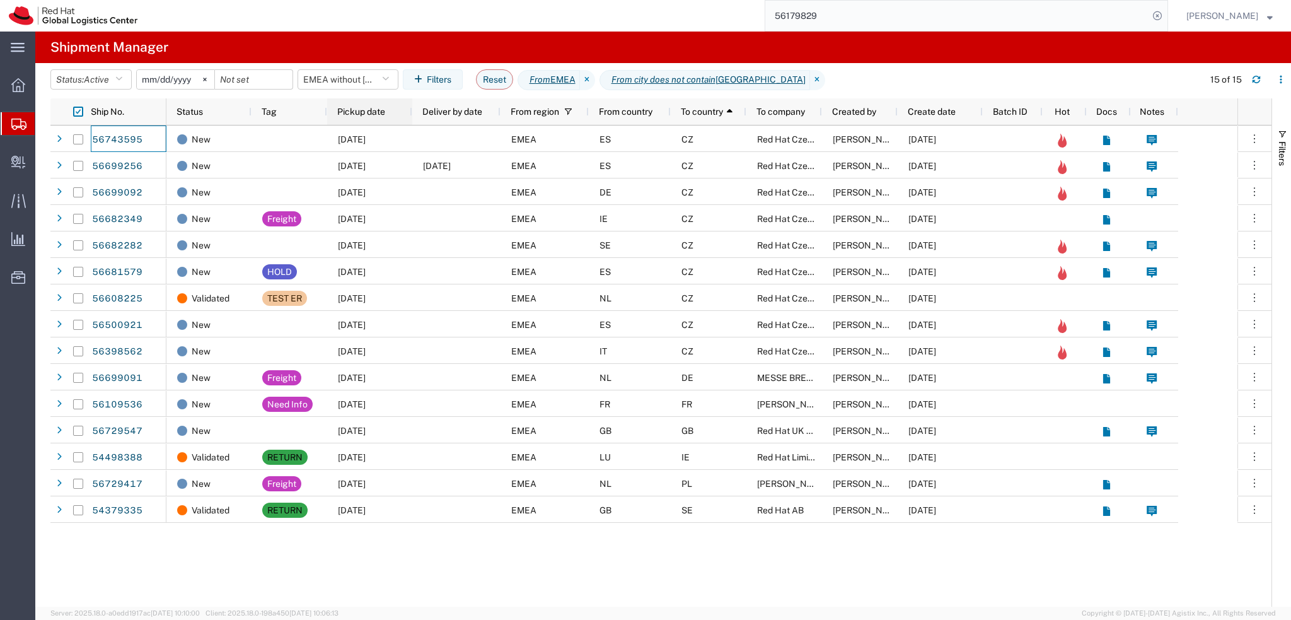
click at [379, 115] on span "Pickup date" at bounding box center [361, 112] width 48 height 10
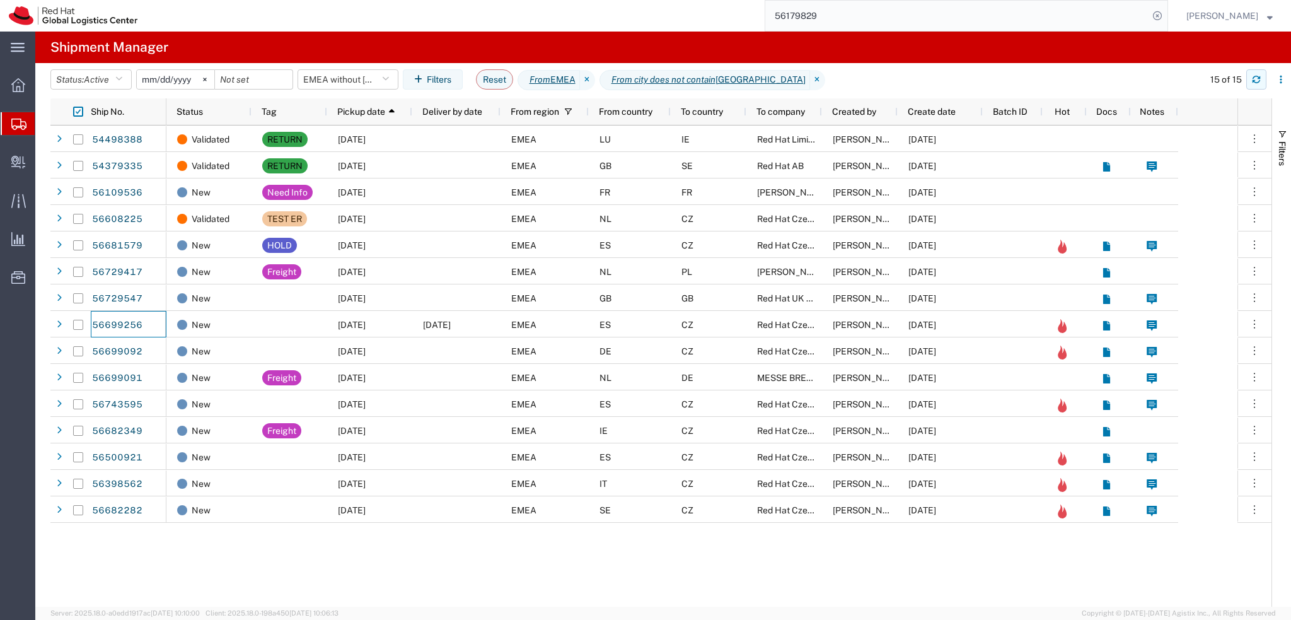
click at [1264, 76] on button "button" at bounding box center [1256, 79] width 20 height 20
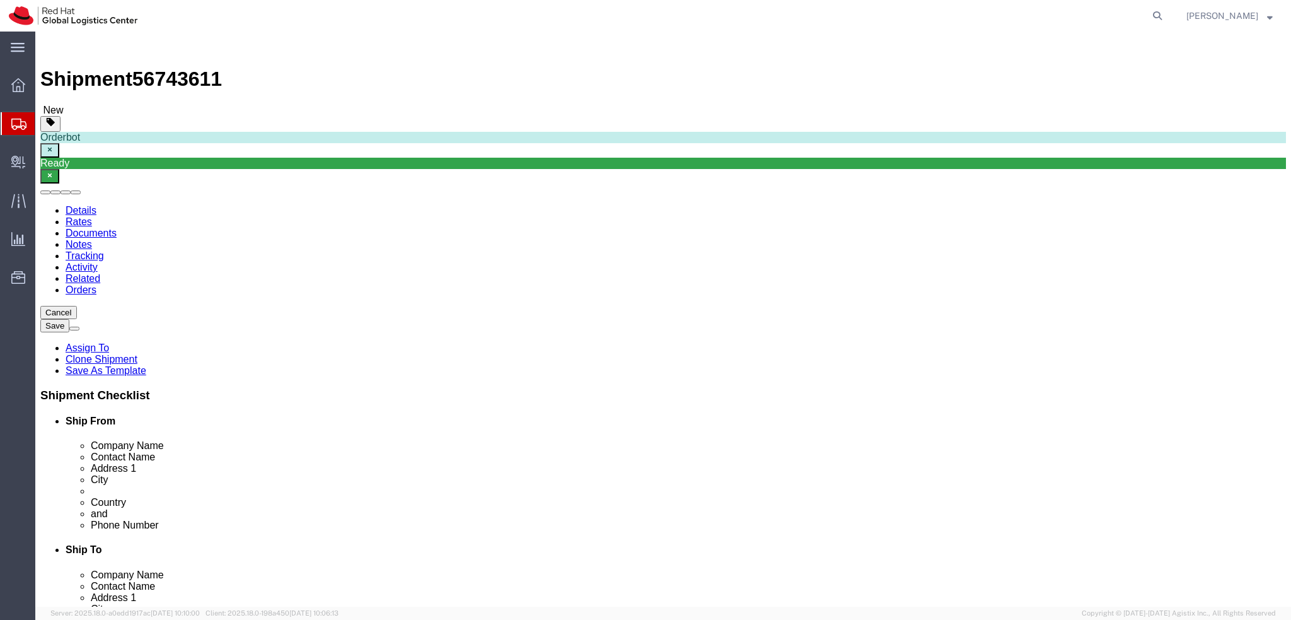
select select
click link "Package Information"
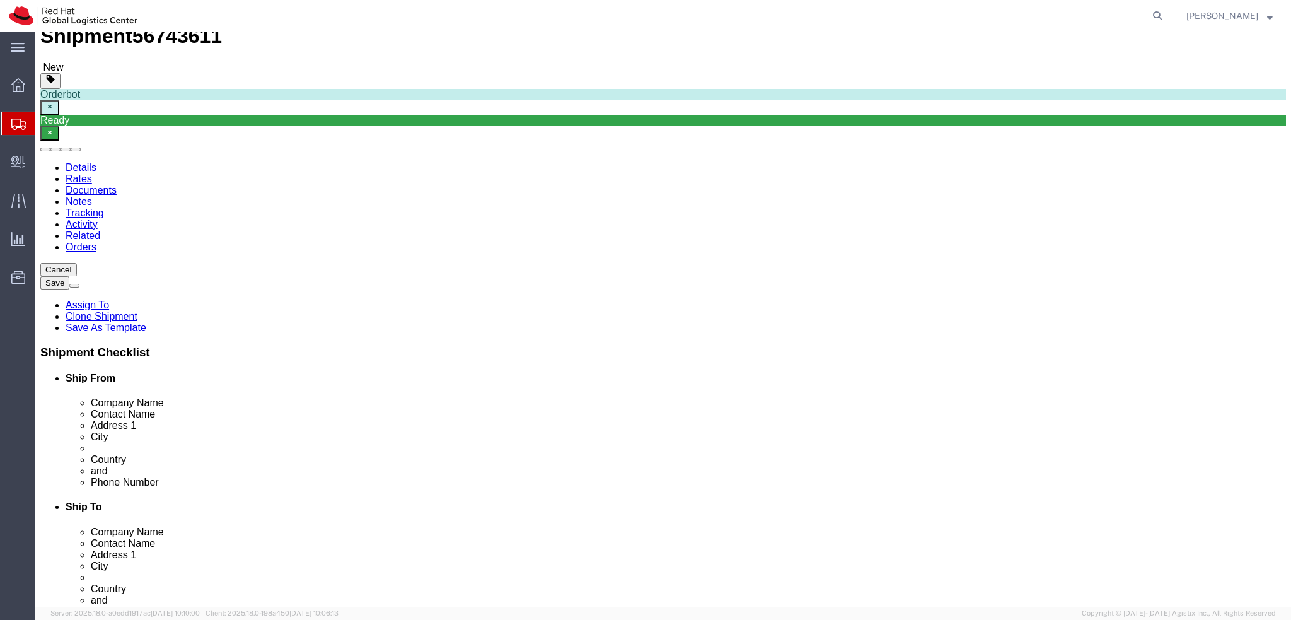
scroll to position [63, 0]
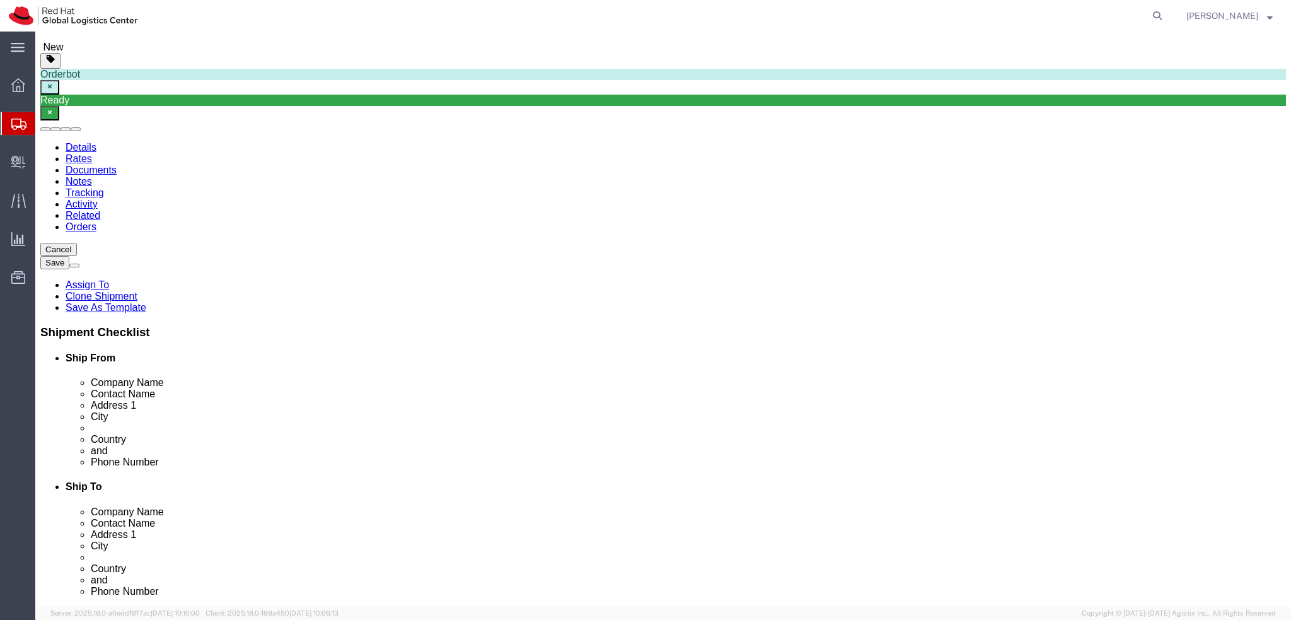
click dd "1.00 Each"
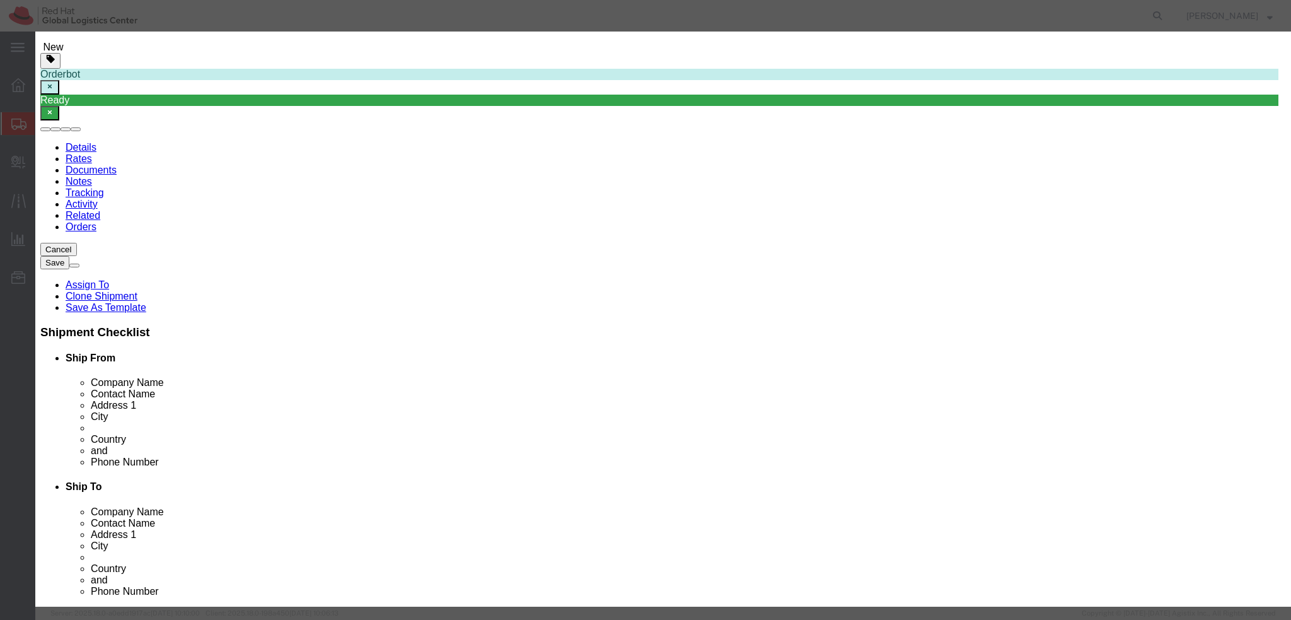
click icon
click button "Save & Close"
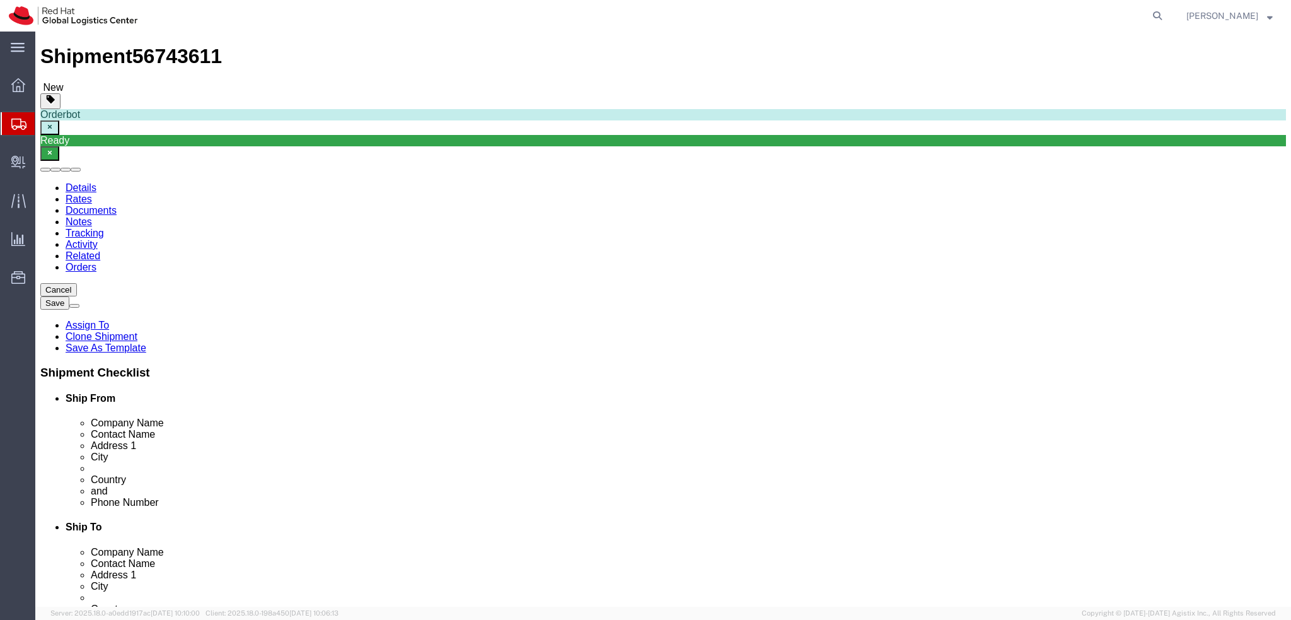
scroll to position [0, 0]
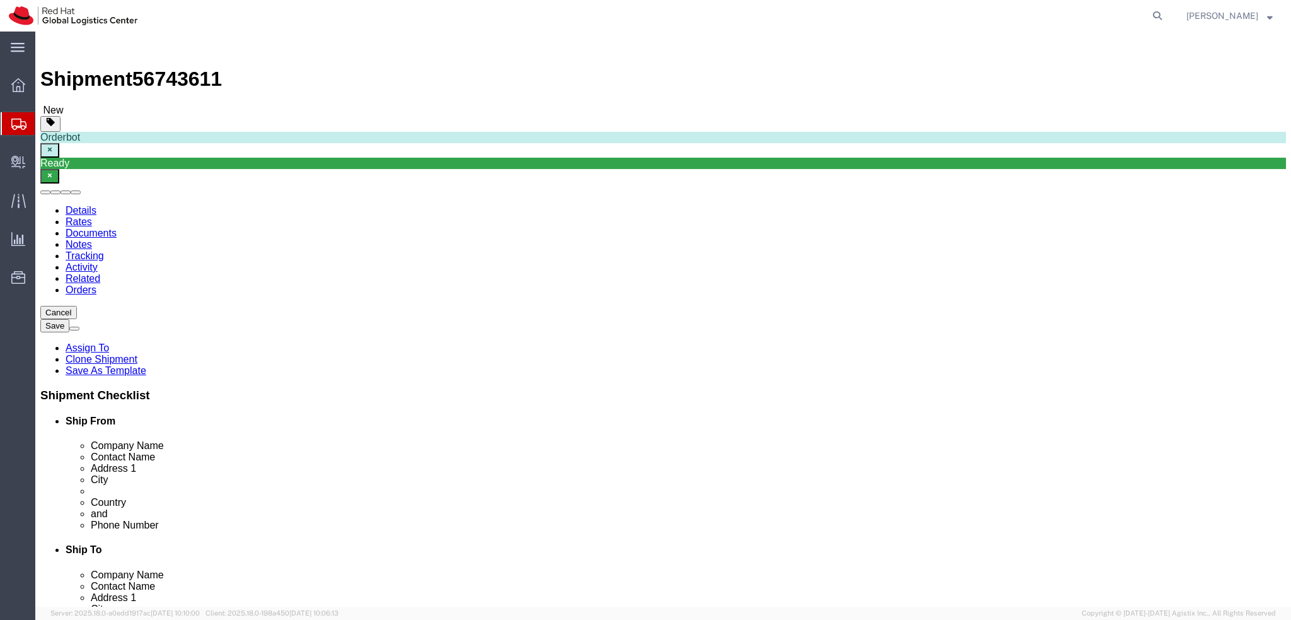
click icon
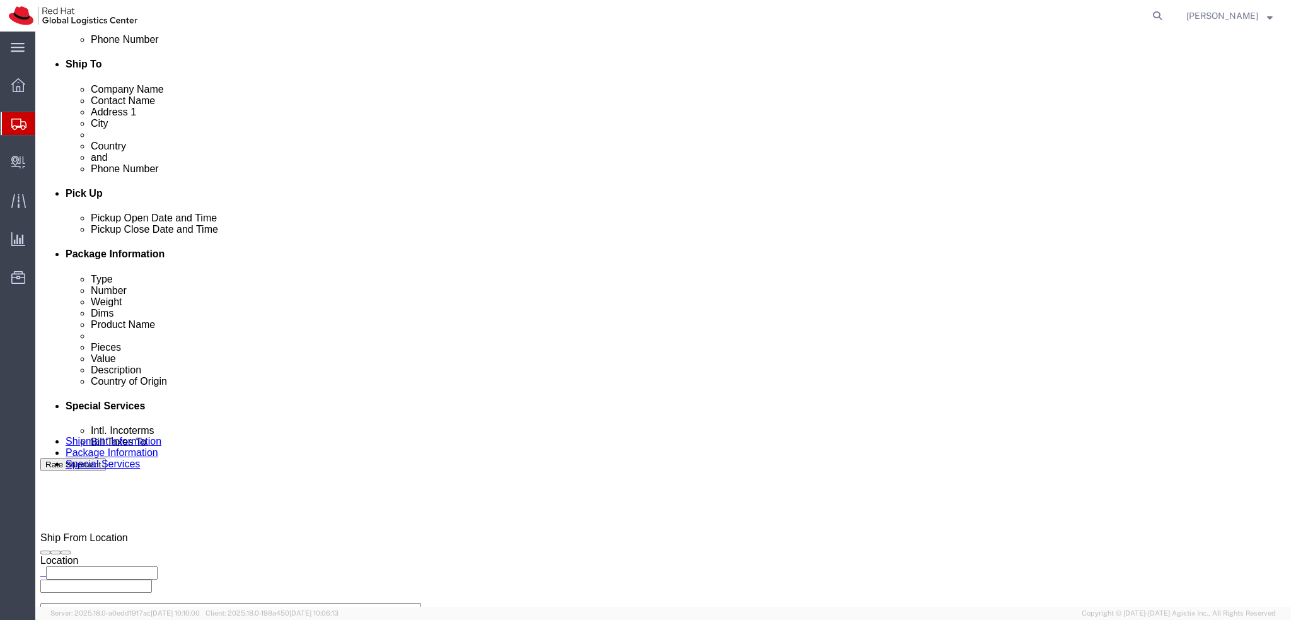
scroll to position [630, 0]
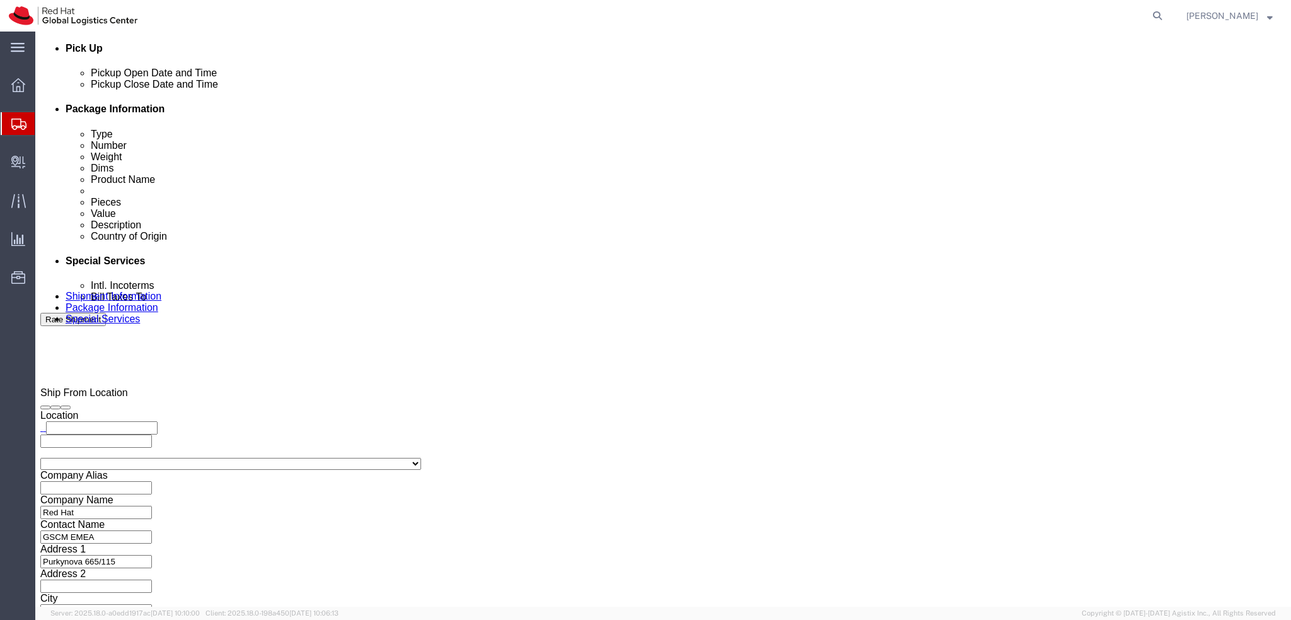
type input "n"
type input "neu"
click input "text"
type input "emealogistics@redhat.com"
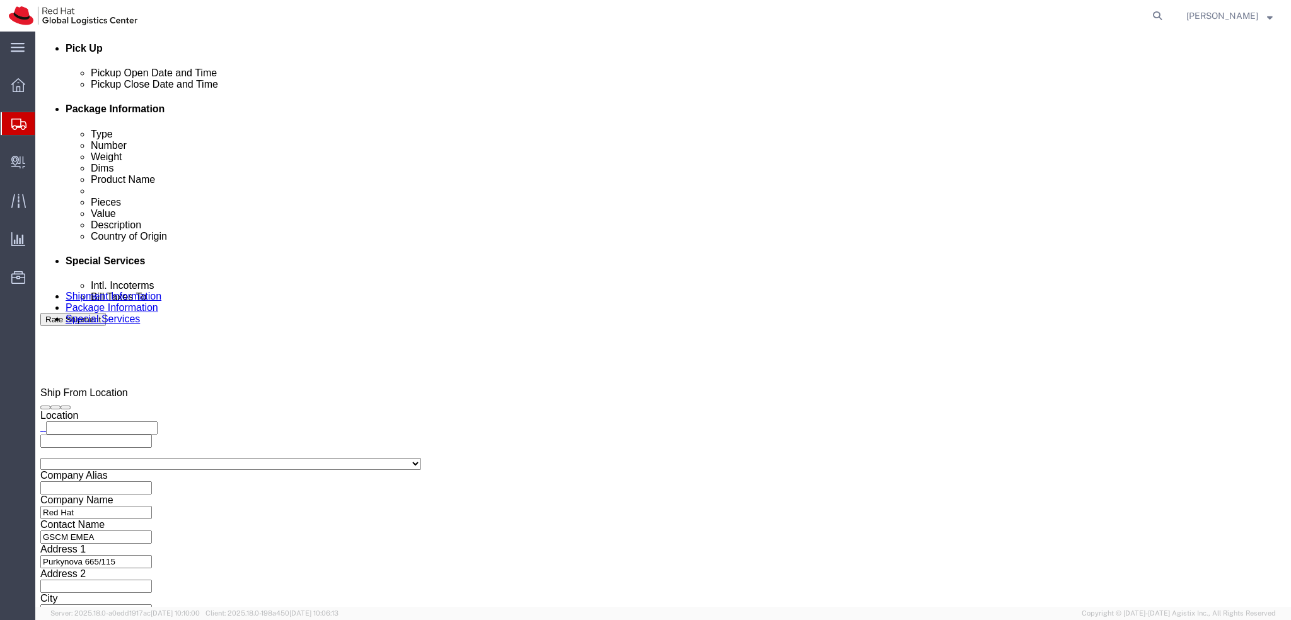
click input "text"
paste input "CHE-110.280.126"
type input "CHE-110.280.126"
click label "City"
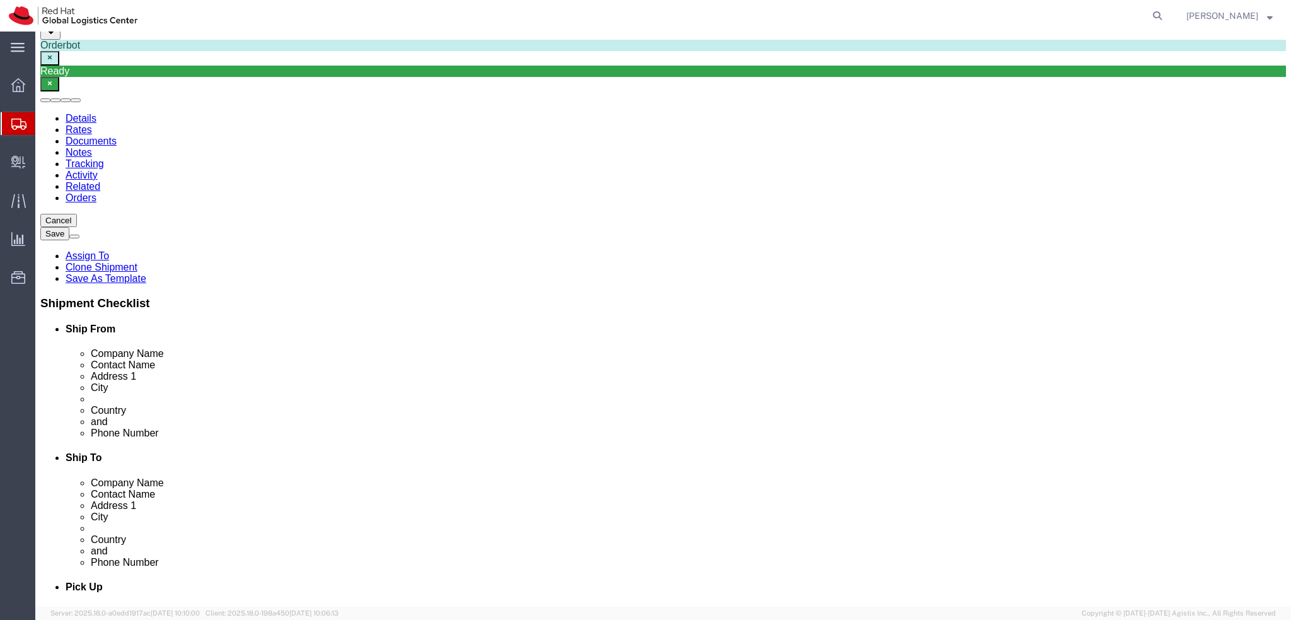
scroll to position [0, 0]
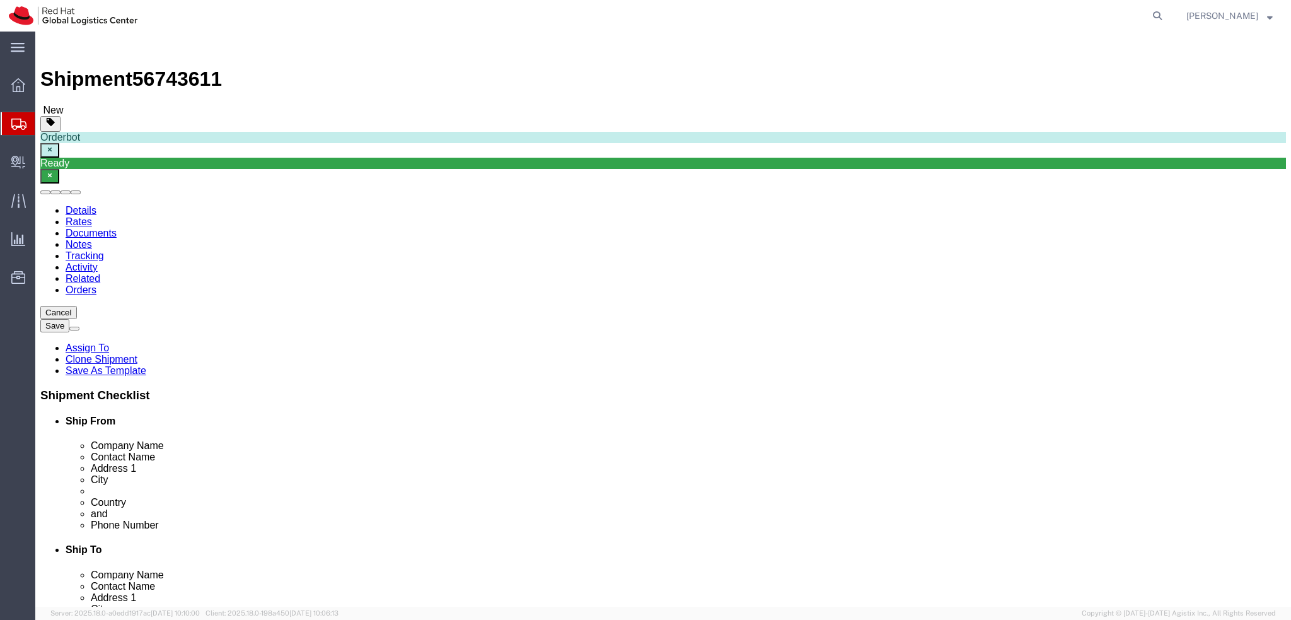
click div "Intl. Incoterms Select Carriage Insurance Paid Carriage Paid To Cost and Freigh…"
click select "Select Carriage Insurance Paid Carriage Paid To Cost and Freight Cost Insurance…"
select select "DDP"
click select "Select Carriage Insurance Paid Carriage Paid To Cost and Freight Cost Insurance…"
click icon
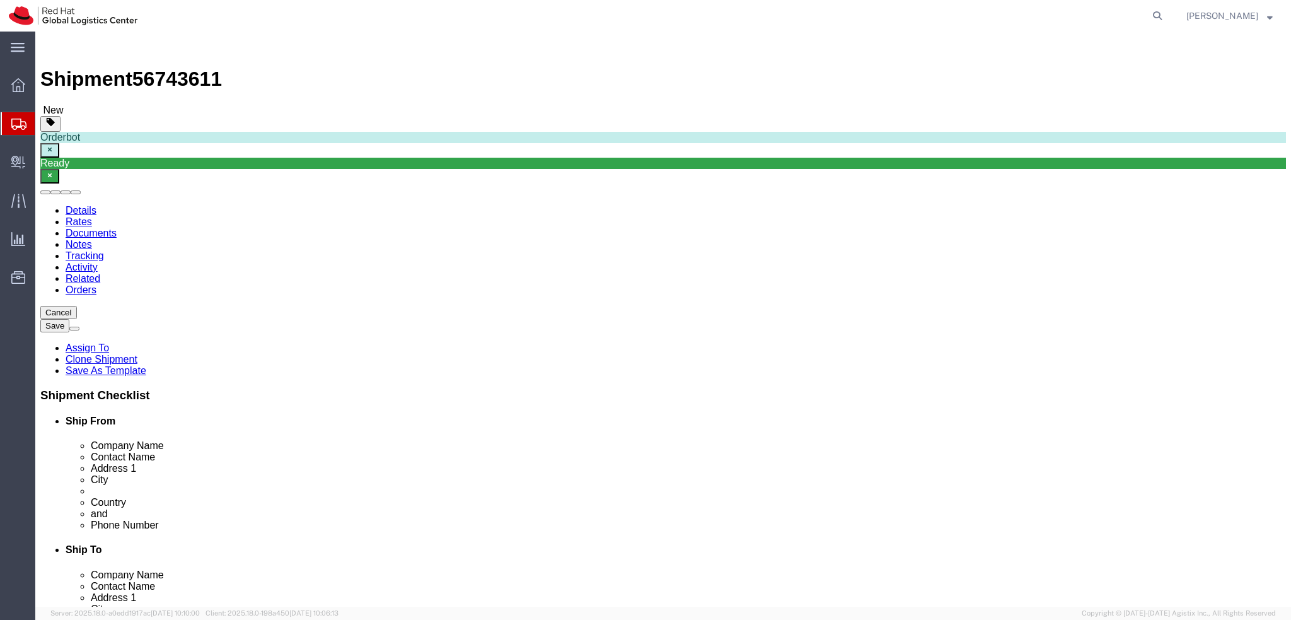
click icon
click div "Location My Profile Location RH - Amsterdam - MSO RH - Amsterdam Data Center RH…"
click input "edesch@redhat.com"
type input "edesch@redhat.com, emealogistics@redhat.com"
click link "Package Information"
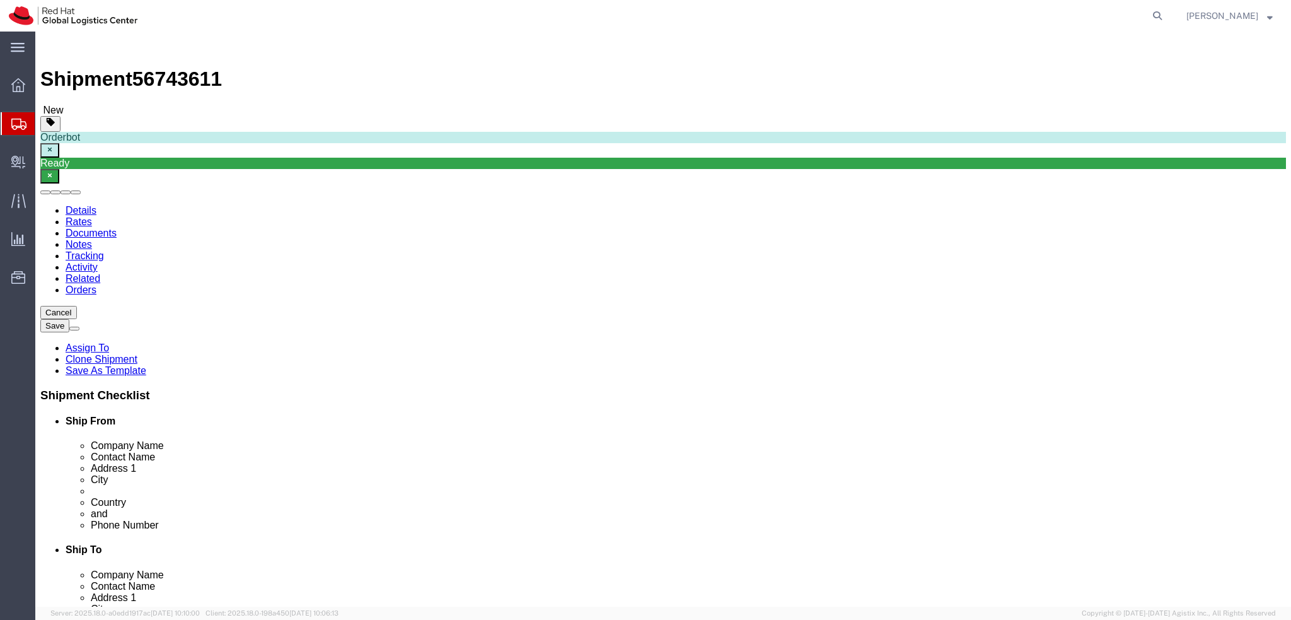
click icon
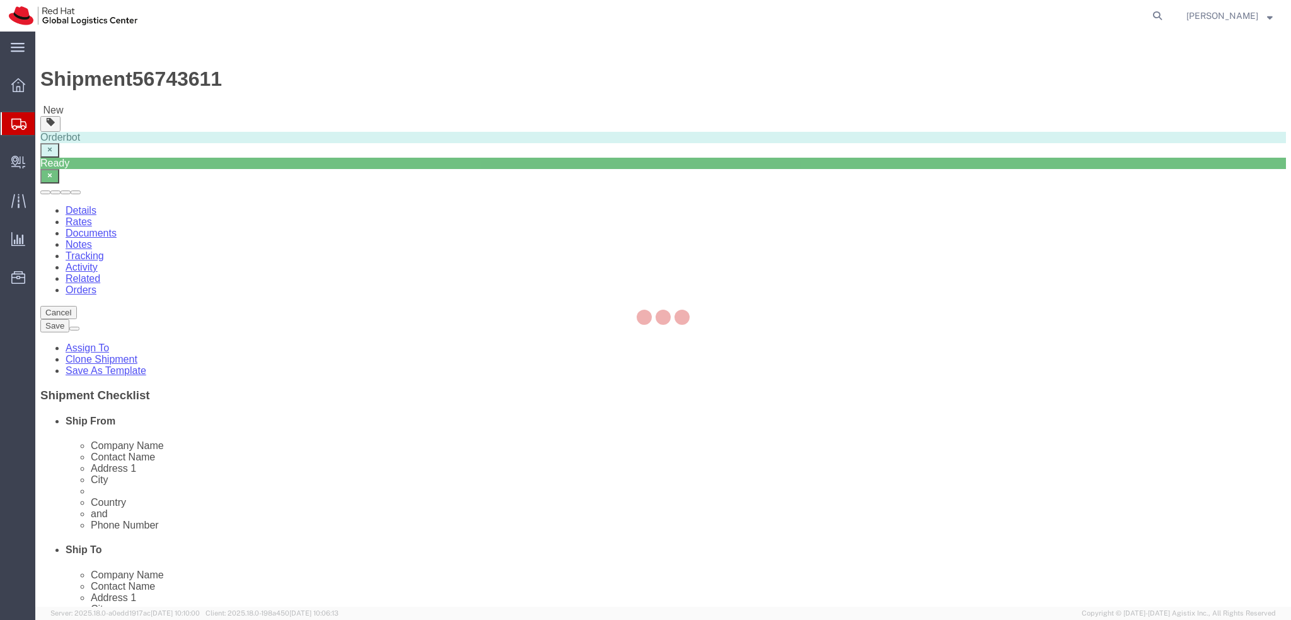
select select "COSTCENTER"
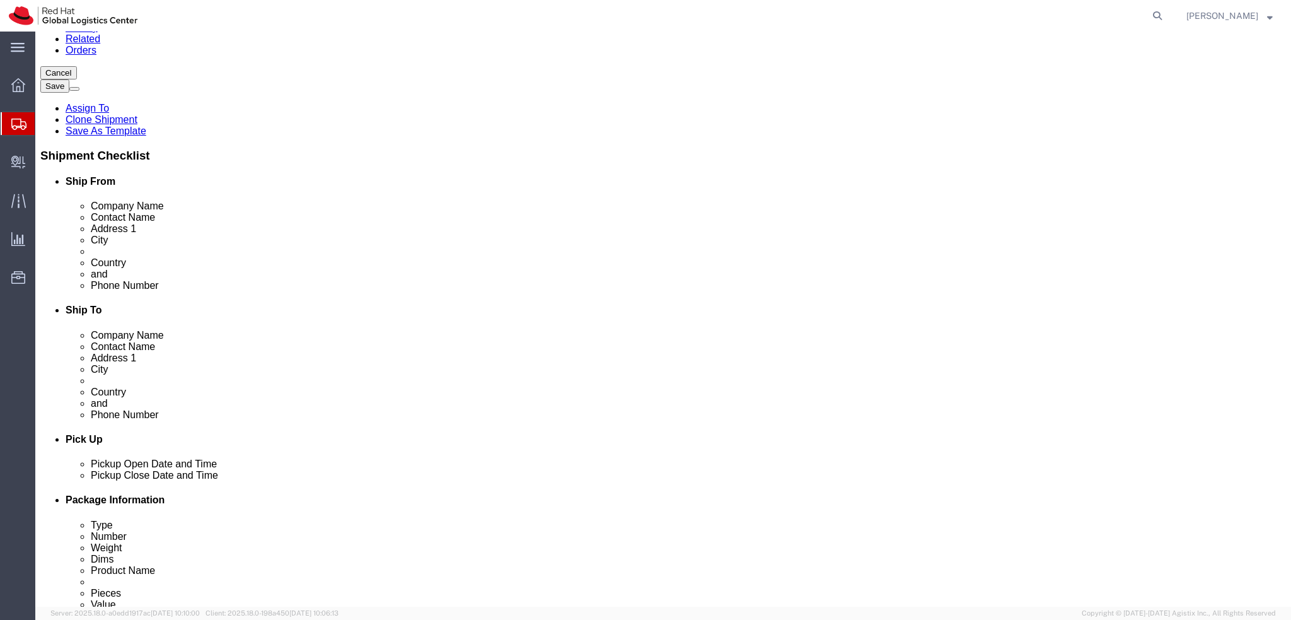
scroll to position [252, 0]
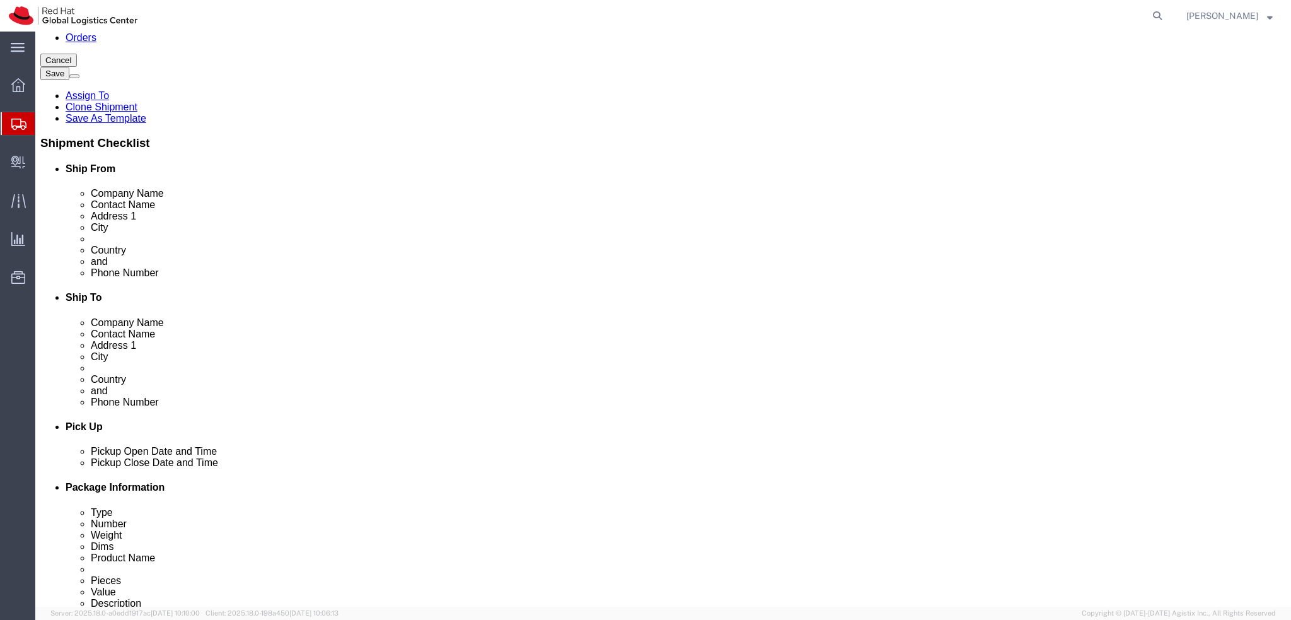
click button "Rate Shipment"
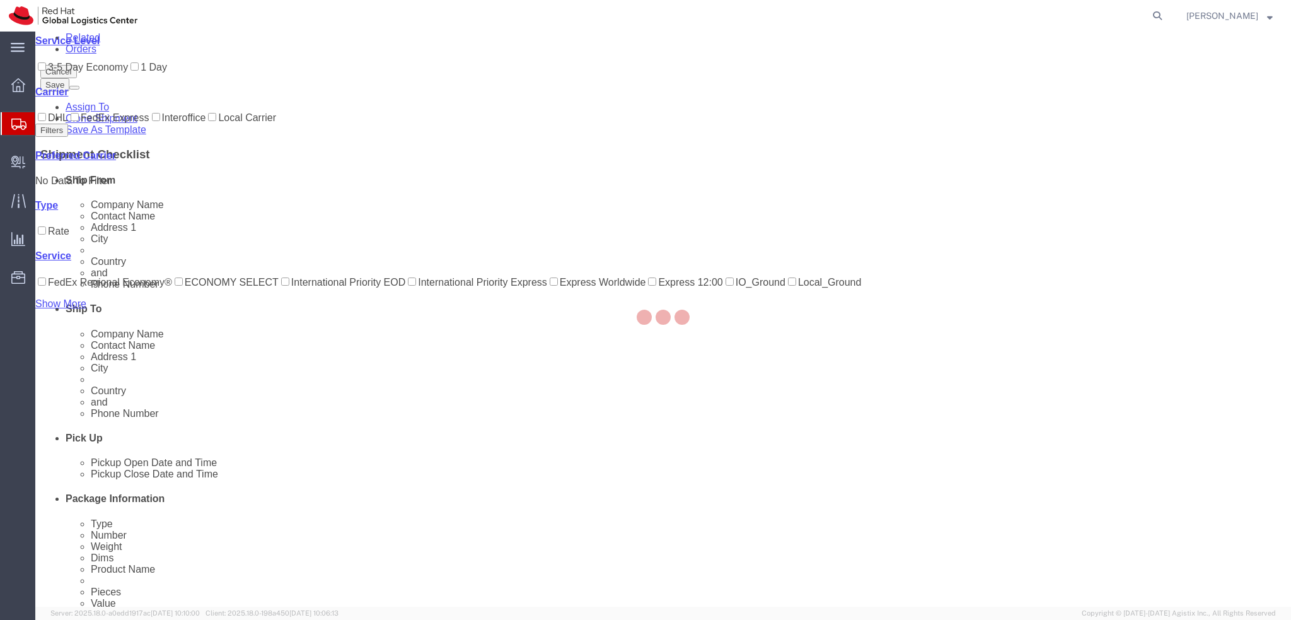
scroll to position [0, 0]
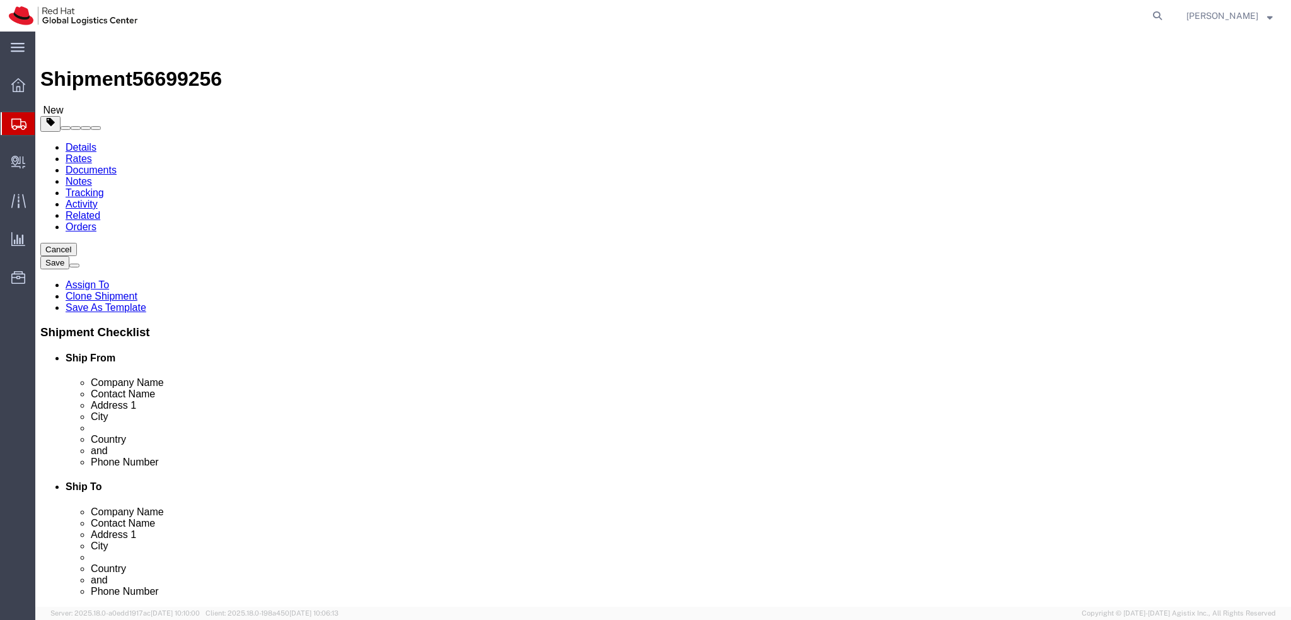
select select "37924"
select select "38036"
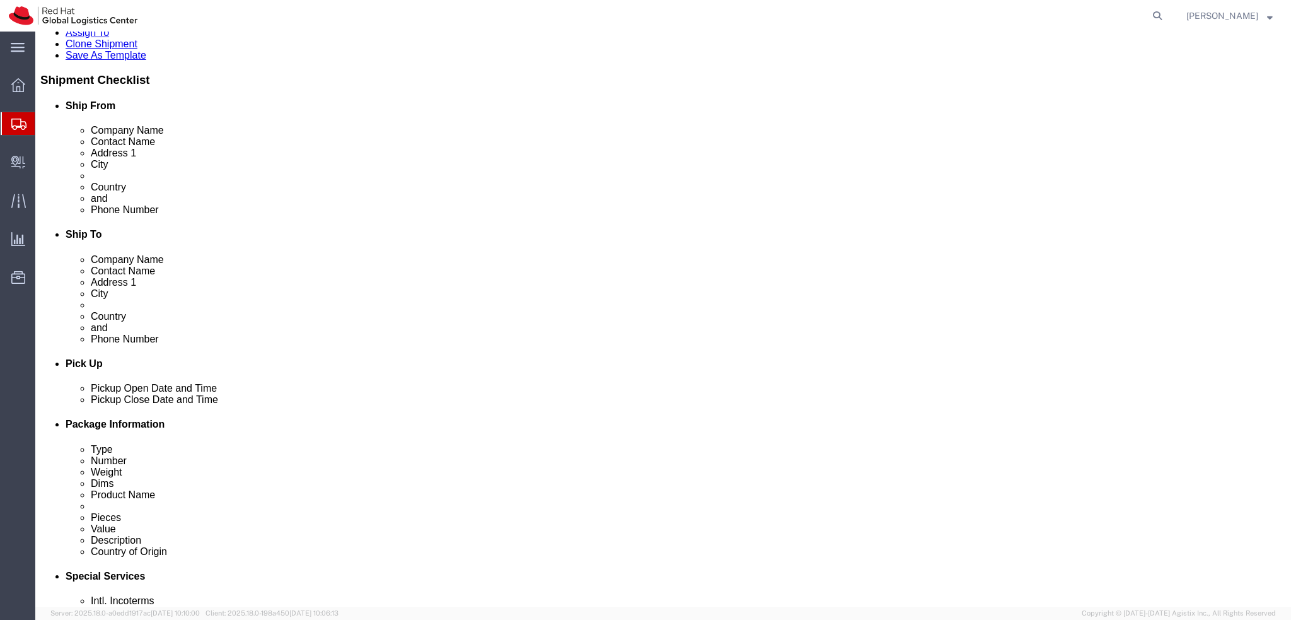
click div "[DATE] 12:00 PM"
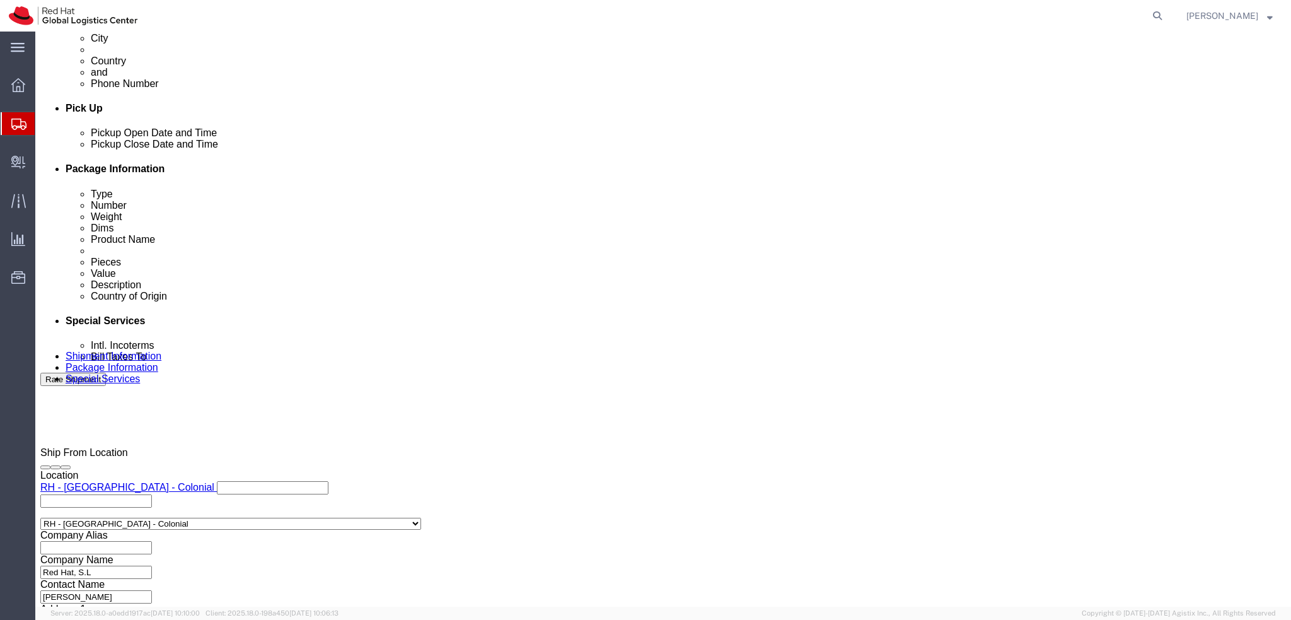
click div "Open Time 12:00 PM [DATE] 12:00 PM - [DATE] 12:00 PM Cancel Apply"
click button "Apply"
click button "Save"
